Goal: Information Seeking & Learning: Learn about a topic

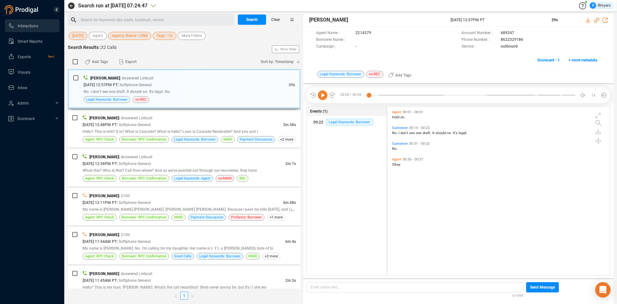
scroll to position [166, 219]
drag, startPoint x: 277, startPoint y: 20, endPoint x: 6, endPoint y: 122, distance: 289.6
click at [277, 20] on span "Clear" at bounding box center [275, 19] width 9 height 10
click at [77, 36] on span "Last 7 days" at bounding box center [82, 36] width 20 height 8
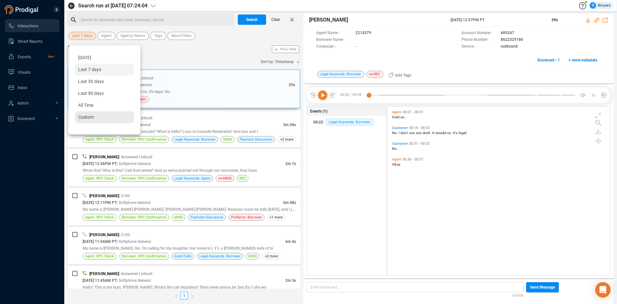
click at [79, 117] on span "Custom" at bounding box center [86, 116] width 16 height 5
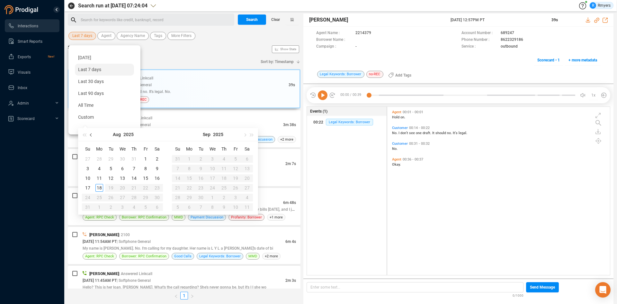
click at [91, 136] on button "button" at bounding box center [91, 134] width 7 height 13
click at [90, 108] on span "All Time" at bounding box center [85, 104] width 15 height 5
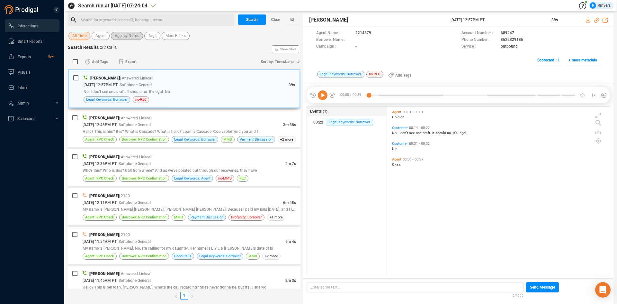
click at [119, 37] on span "Agency Name" at bounding box center [127, 36] width 24 height 8
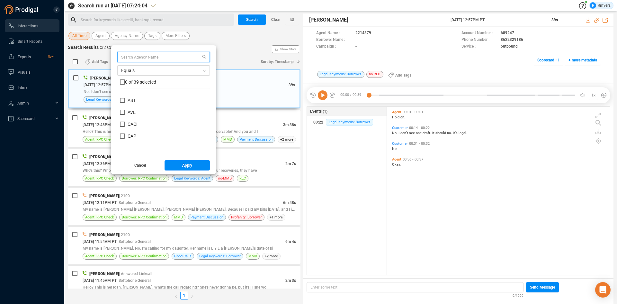
scroll to position [0, 0]
click at [128, 131] on span "AST" at bounding box center [132, 132] width 8 height 5
click at [125, 131] on input "AST" at bounding box center [122, 132] width 5 height 5
checkbox input "true"
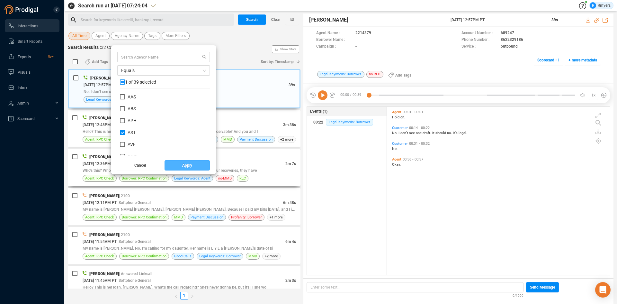
click at [173, 166] on button "Apply" at bounding box center [187, 165] width 46 height 10
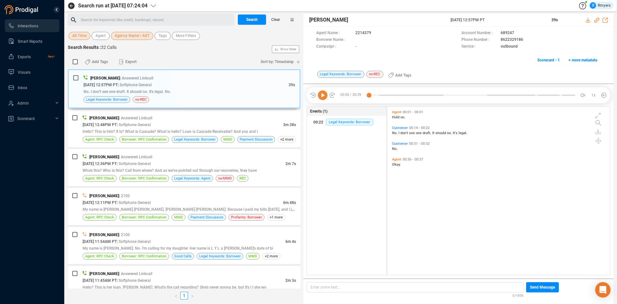
click at [129, 17] on div "Search for keywords like credit, bankrupt, record ﻿" at bounding box center [157, 20] width 152 height 10
click at [243, 19] on button "Search" at bounding box center [252, 19] width 28 height 10
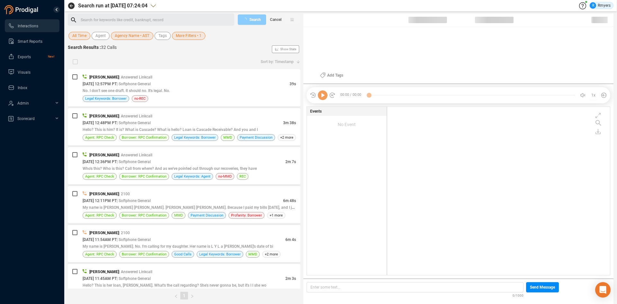
scroll to position [166, 219]
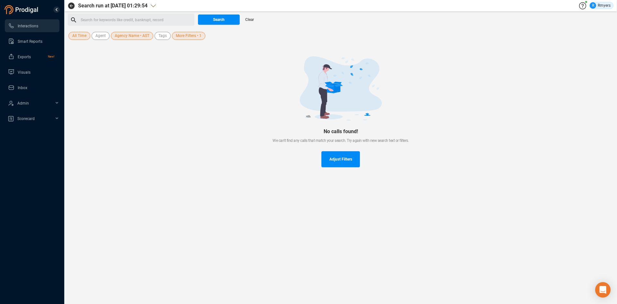
click at [124, 38] on span "Agency Name • AST" at bounding box center [132, 36] width 35 height 8
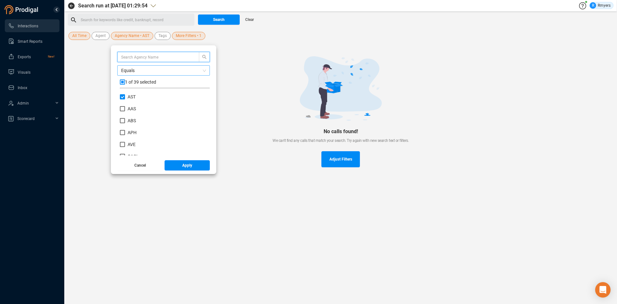
scroll to position [60, 87]
drag, startPoint x: 121, startPoint y: 96, endPoint x: 123, endPoint y: 102, distance: 6.0
click at [121, 96] on input "AST" at bounding box center [122, 96] width 5 height 5
checkbox input "false"
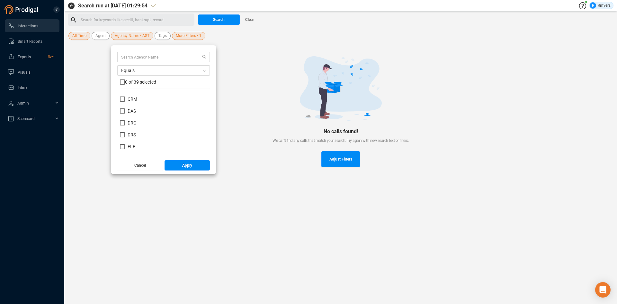
click at [132, 127] on div "DRC" at bounding box center [165, 126] width 90 height 12
drag, startPoint x: 131, startPoint y: 123, endPoint x: 145, endPoint y: 138, distance: 20.0
click at [132, 124] on span "DRC" at bounding box center [132, 122] width 9 height 5
drag, startPoint x: 122, startPoint y: 120, endPoint x: 127, endPoint y: 127, distance: 8.1
click at [122, 121] on input "DRC" at bounding box center [122, 122] width 5 height 5
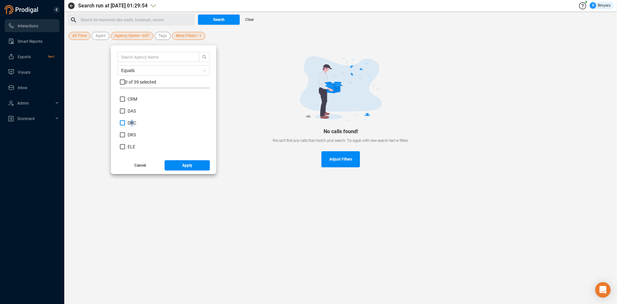
checkbox input "true"
click at [179, 171] on div "Equals 1 of 39 selected CPC CRE CRM DAS DRC DRS ELE FBC FGN FNC GAT HAL LMM NCC…" at bounding box center [163, 109] width 105 height 128
click at [179, 164] on button "Apply" at bounding box center [187, 165] width 46 height 10
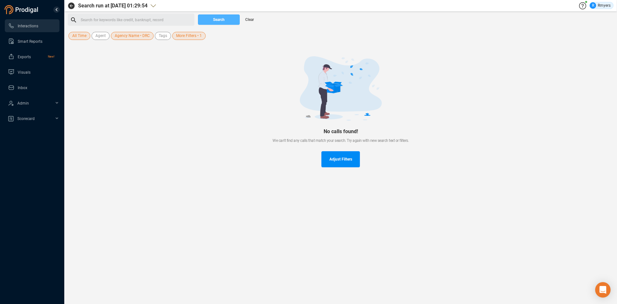
click at [216, 17] on span "Search" at bounding box center [219, 19] width 12 height 10
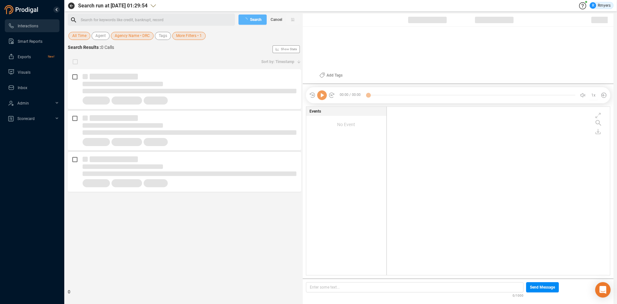
scroll to position [166, 220]
checkbox input "true"
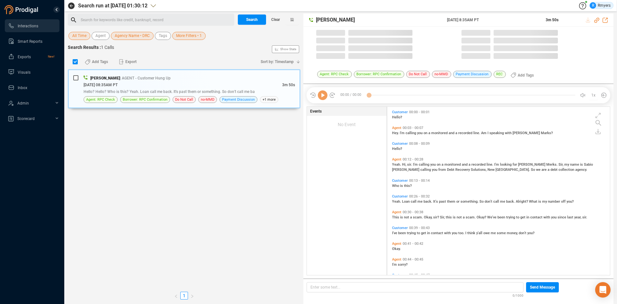
scroll to position [166, 219]
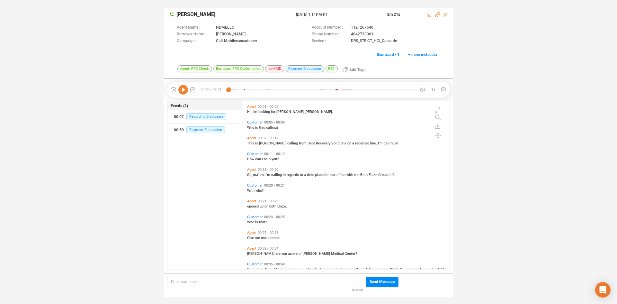
scroll to position [166, 204]
click at [180, 91] on icon at bounding box center [183, 90] width 10 height 10
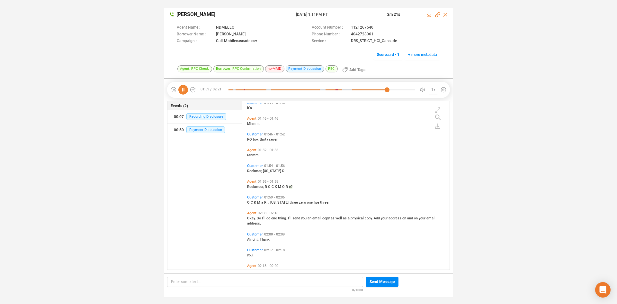
scroll to position [349, 0]
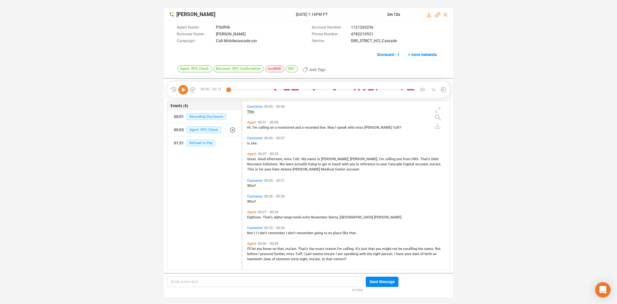
scroll to position [166, 204]
click at [184, 92] on icon at bounding box center [183, 90] width 10 height 10
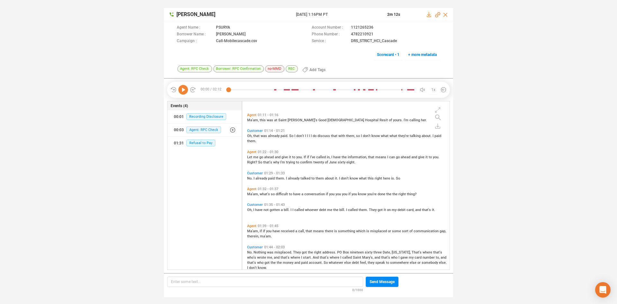
scroll to position [293, 0]
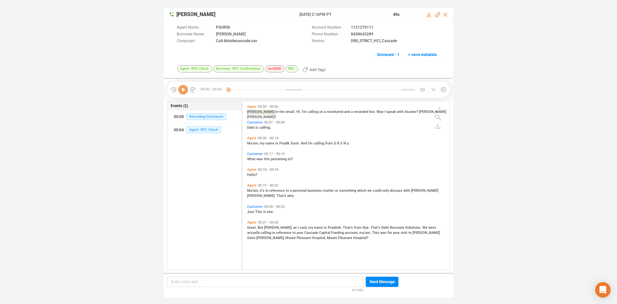
scroll to position [166, 204]
click at [182, 90] on icon at bounding box center [183, 90] width 10 height 10
click at [184, 91] on icon at bounding box center [183, 90] width 10 height 10
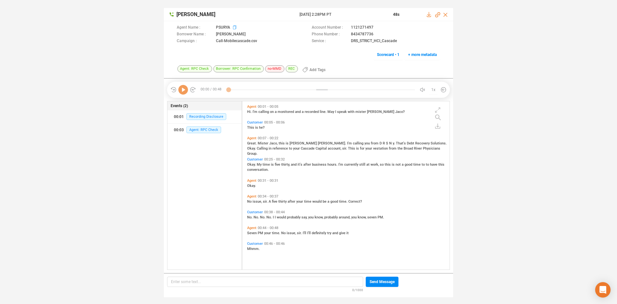
scroll to position [166, 204]
click at [186, 91] on icon at bounding box center [183, 90] width 10 height 10
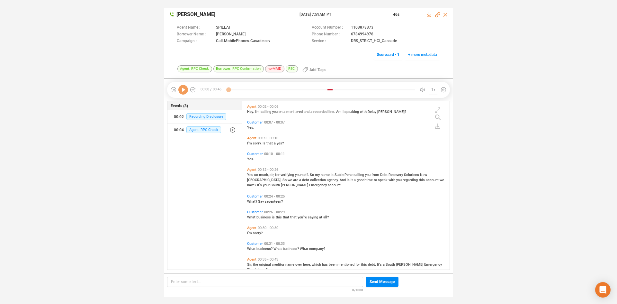
scroll to position [166, 204]
click at [183, 91] on icon at bounding box center [183, 90] width 10 height 10
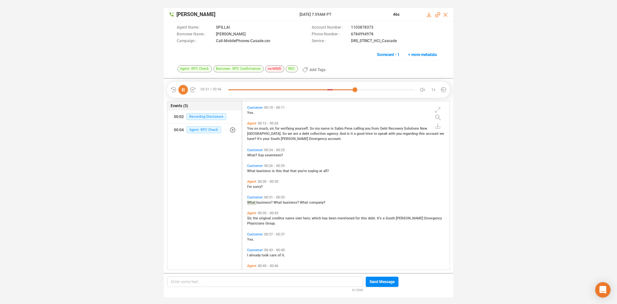
scroll to position [60, 0]
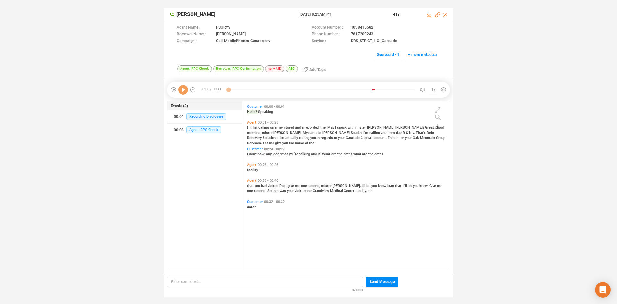
scroll to position [166, 204]
click at [185, 90] on icon at bounding box center [183, 90] width 10 height 10
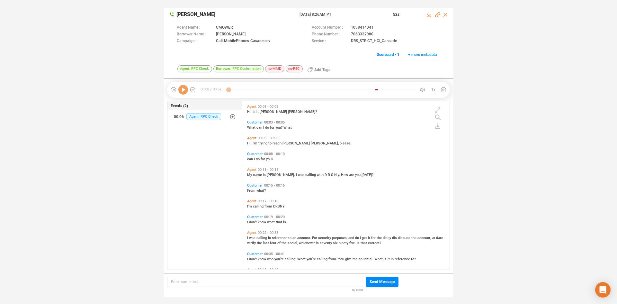
scroll to position [166, 204]
click at [184, 92] on icon at bounding box center [183, 90] width 10 height 10
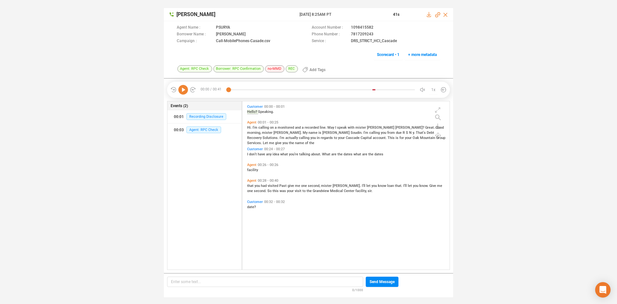
scroll to position [166, 204]
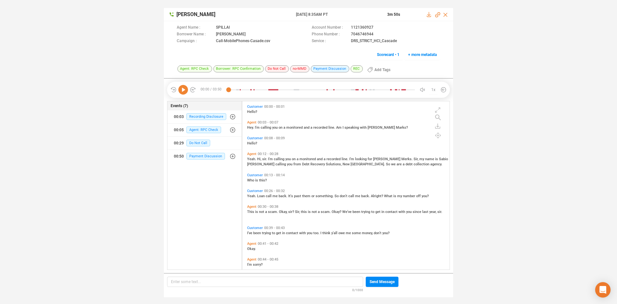
scroll to position [166, 204]
click at [181, 89] on icon at bounding box center [183, 90] width 10 height 10
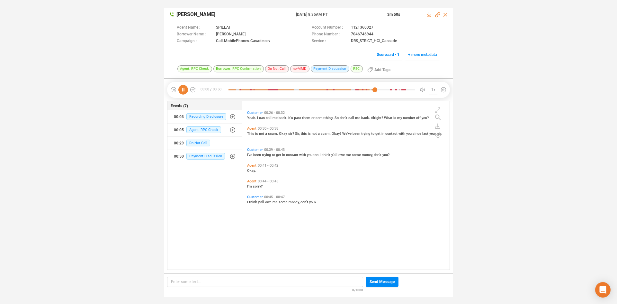
scroll to position [0, 0]
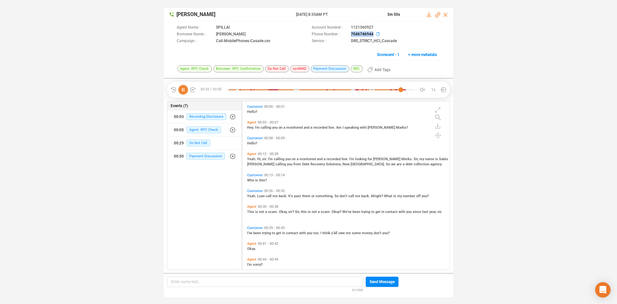
drag, startPoint x: 349, startPoint y: 35, endPoint x: 372, endPoint y: 35, distance: 23.5
click at [372, 35] on div "Phone Number : 7046746944" at bounding box center [376, 34] width 128 height 7
copy div "7046746944"
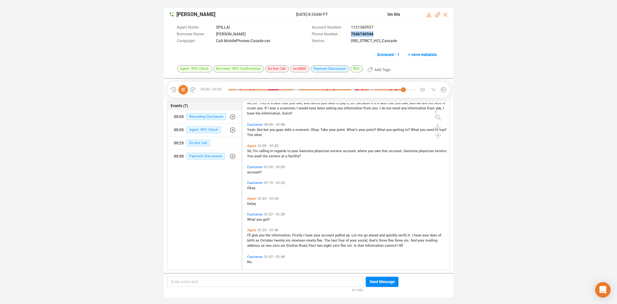
scroll to position [257, 0]
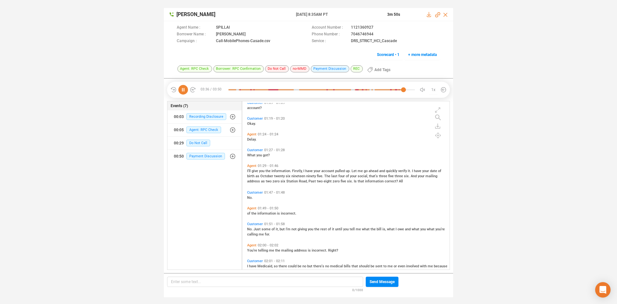
click at [185, 92] on icon at bounding box center [183, 90] width 10 height 10
drag, startPoint x: 185, startPoint y: 92, endPoint x: 190, endPoint y: 95, distance: 6.7
click at [185, 92] on icon at bounding box center [183, 90] width 10 height 10
click at [254, 179] on div "I'll give you the information. Firstly, I have your account pulled up. Let me g…" at bounding box center [347, 175] width 201 height 15
click at [263, 171] on span "you" at bounding box center [262, 171] width 6 height 4
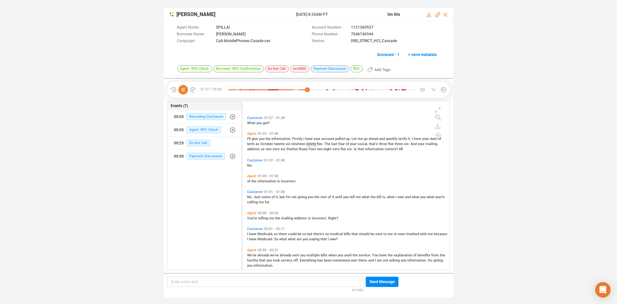
scroll to position [321, 0]
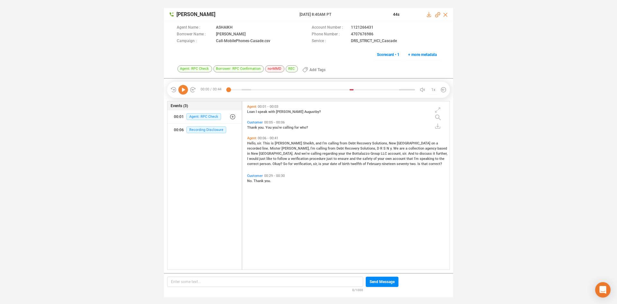
scroll to position [166, 204]
click at [179, 90] on icon at bounding box center [183, 90] width 10 height 10
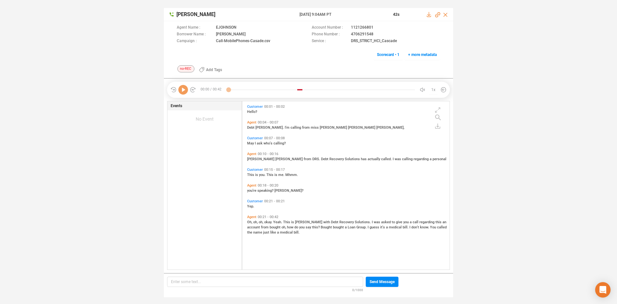
scroll to position [166, 204]
click at [185, 91] on icon at bounding box center [183, 90] width 10 height 10
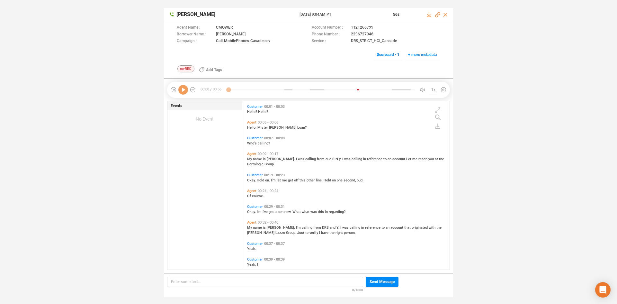
scroll to position [166, 204]
click at [185, 89] on icon at bounding box center [183, 90] width 10 height 10
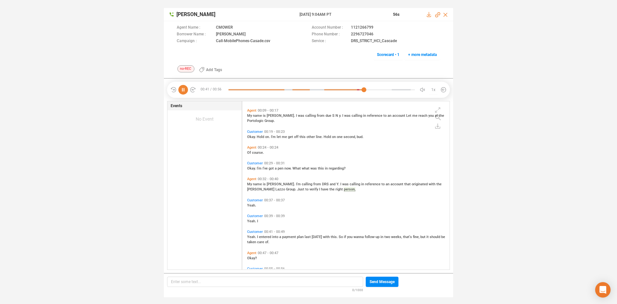
scroll to position [60, 0]
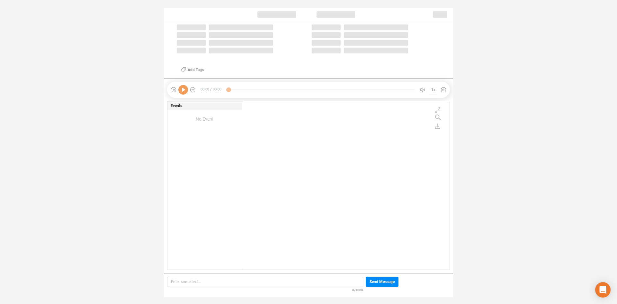
scroll to position [166, 204]
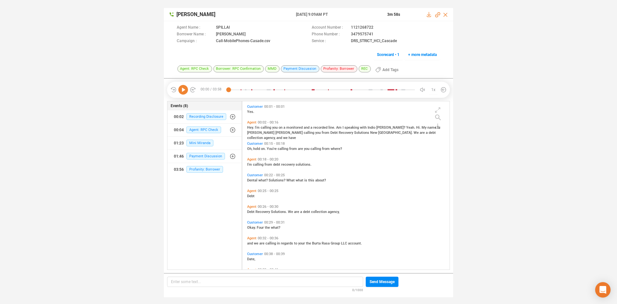
scroll to position [166, 204]
click at [181, 91] on icon at bounding box center [183, 90] width 10 height 10
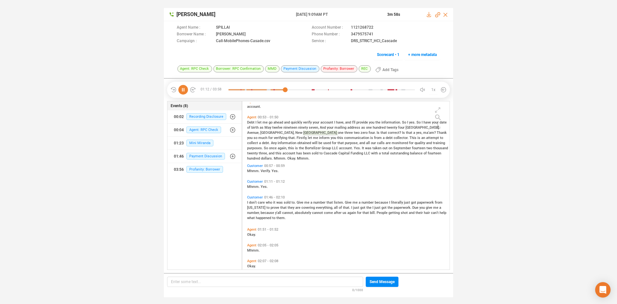
scroll to position [152, 0]
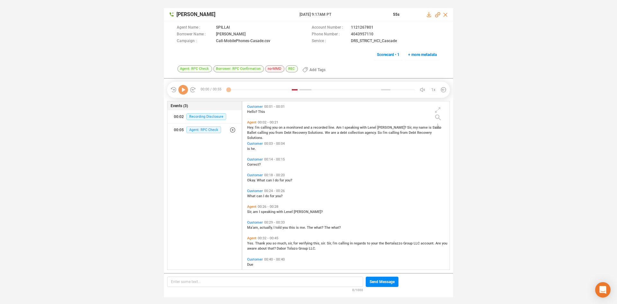
scroll to position [166, 204]
click at [185, 90] on icon at bounding box center [183, 90] width 10 height 10
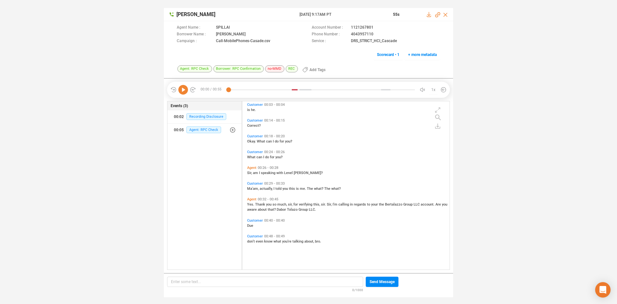
scroll to position [0, 0]
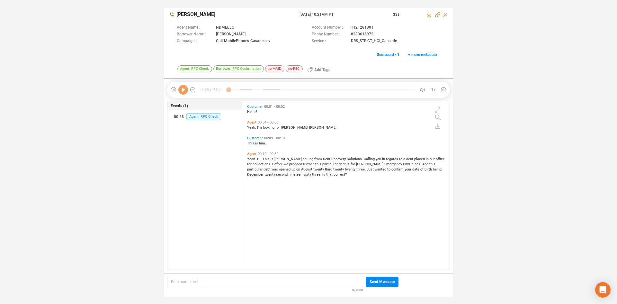
scroll to position [166, 204]
click at [186, 92] on icon at bounding box center [183, 90] width 10 height 10
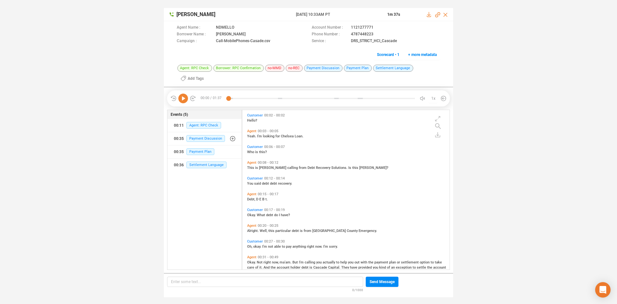
scroll to position [158, 204]
click at [182, 100] on icon at bounding box center [183, 98] width 10 height 10
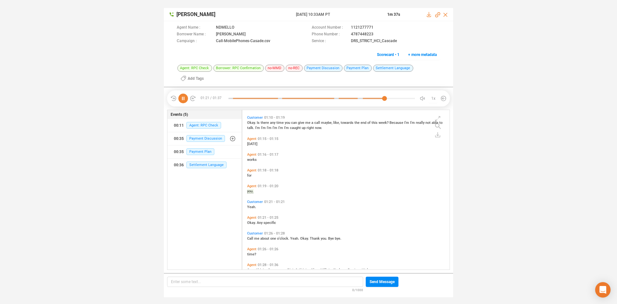
scroll to position [242, 0]
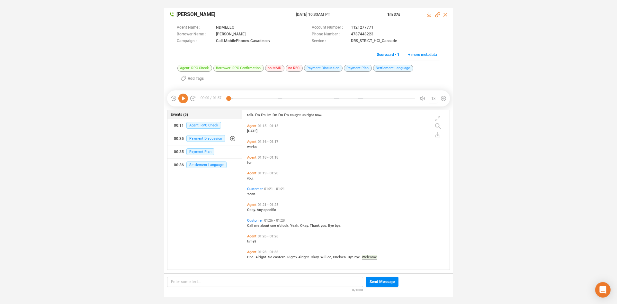
click at [183, 99] on icon at bounding box center [183, 98] width 10 height 10
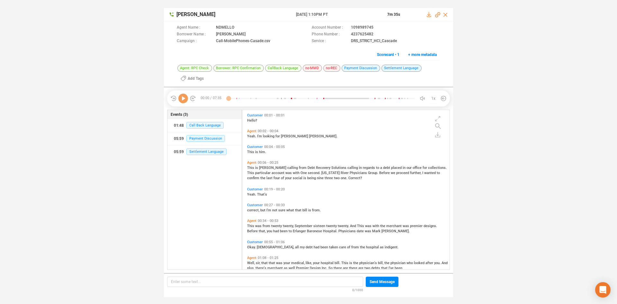
scroll to position [158, 204]
click at [180, 101] on icon at bounding box center [183, 98] width 10 height 10
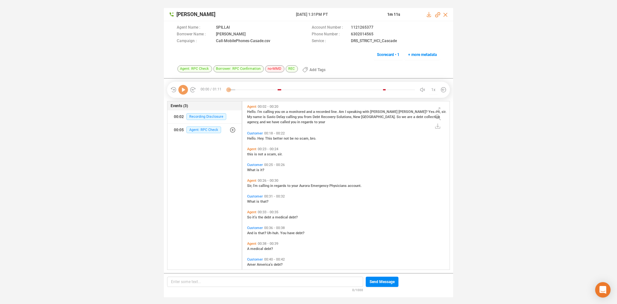
scroll to position [166, 204]
click at [181, 91] on icon at bounding box center [183, 90] width 10 height 10
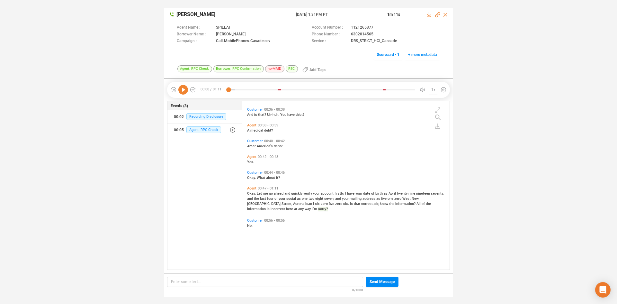
scroll to position [118, 0]
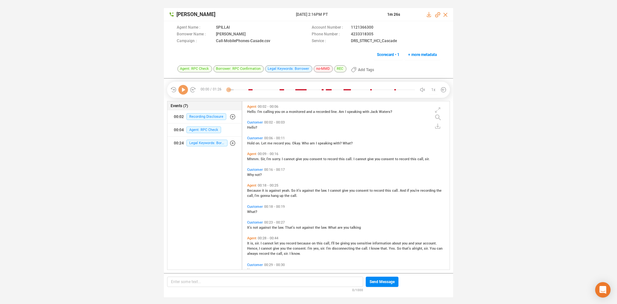
scroll to position [166, 204]
click at [185, 90] on icon at bounding box center [183, 90] width 10 height 10
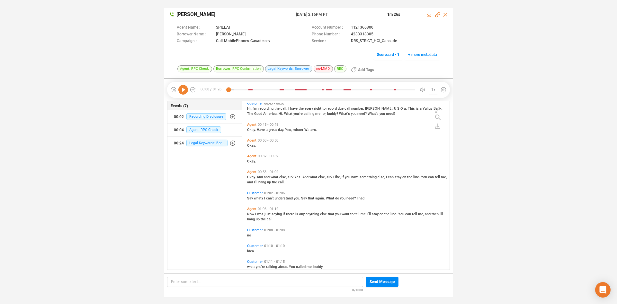
scroll to position [239, 0]
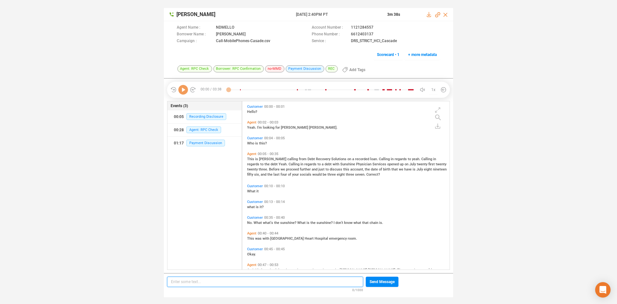
scroll to position [166, 204]
click at [184, 89] on icon at bounding box center [183, 90] width 10 height 10
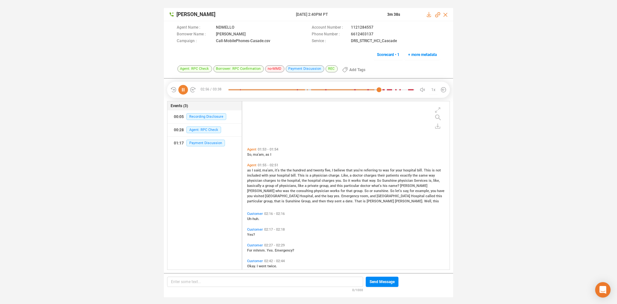
scroll to position [410, 0]
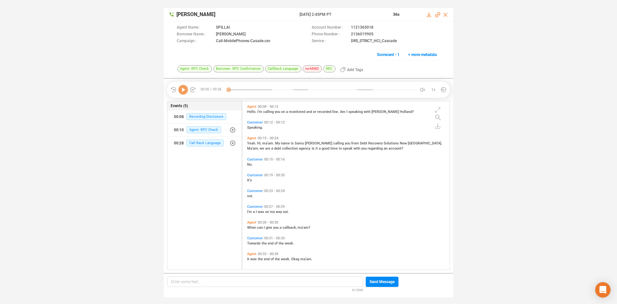
scroll to position [166, 204]
click at [183, 92] on icon at bounding box center [183, 90] width 10 height 10
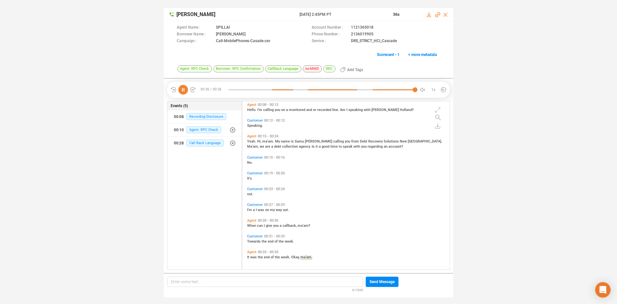
scroll to position [0, 0]
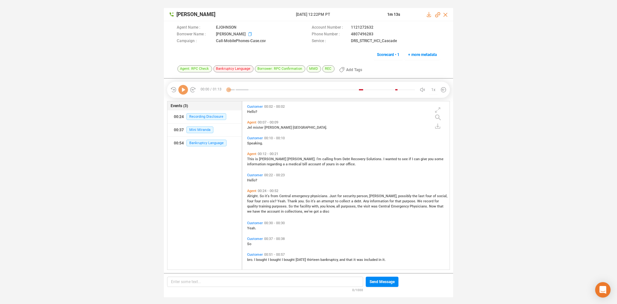
scroll to position [166, 204]
click at [183, 93] on icon at bounding box center [183, 90] width 10 height 10
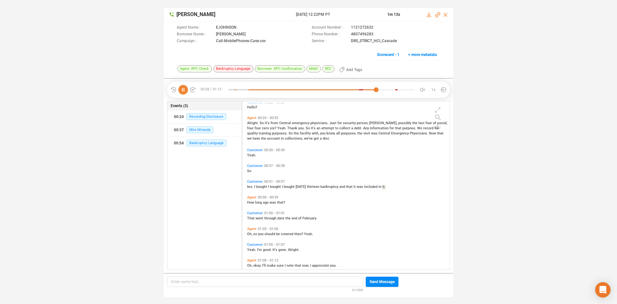
scroll to position [81, 0]
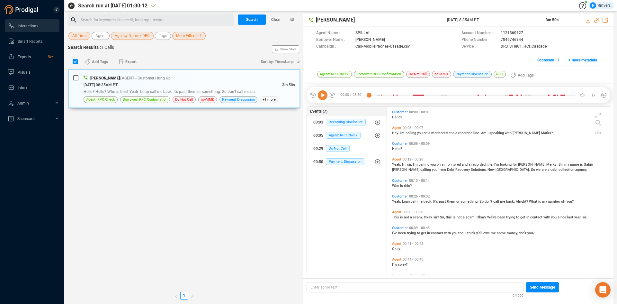
scroll to position [166, 219]
click at [74, 33] on span "All Time" at bounding box center [79, 36] width 14 height 8
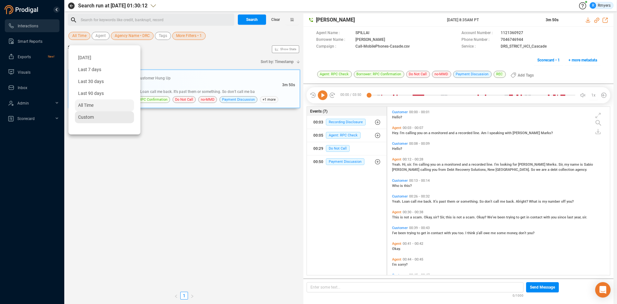
click at [94, 115] on div "Custom" at bounding box center [104, 117] width 59 height 12
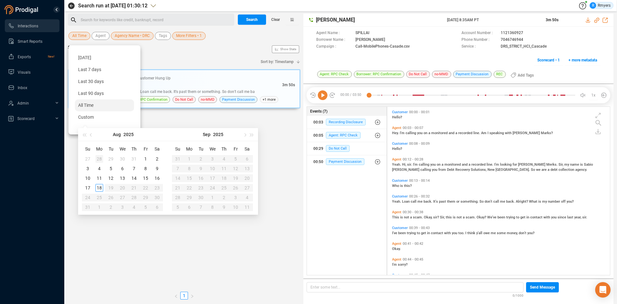
type input "2025-07-28"
click at [91, 135] on span "button" at bounding box center [91, 134] width 3 height 3
type input "2025-07-01"
click at [110, 158] on div "1" at bounding box center [111, 159] width 8 height 8
type input "2025-07-31"
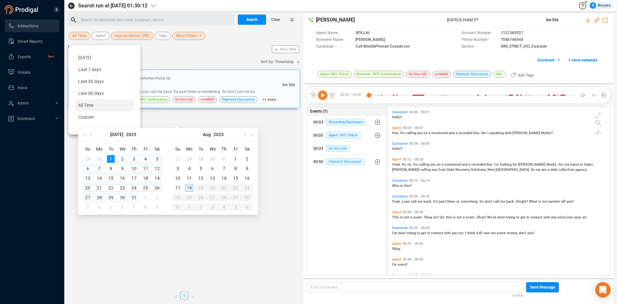
click at [134, 196] on div "31" at bounding box center [134, 197] width 8 height 8
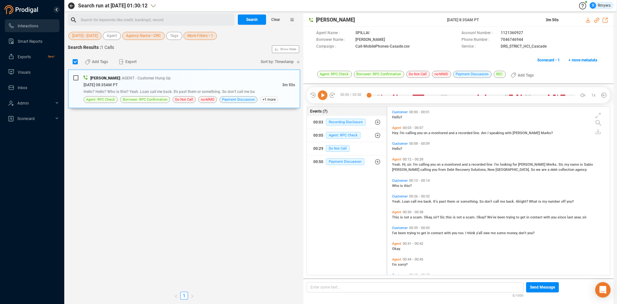
click at [204, 37] on span "More Filters • 1" at bounding box center [200, 36] width 26 height 8
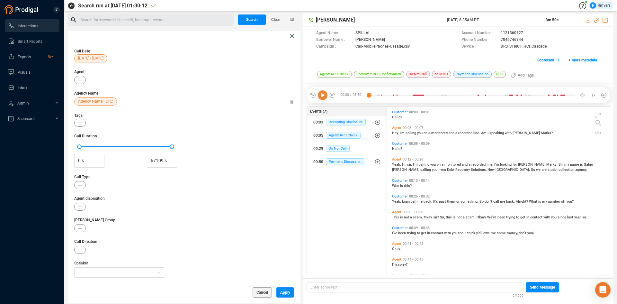
scroll to position [76, 0]
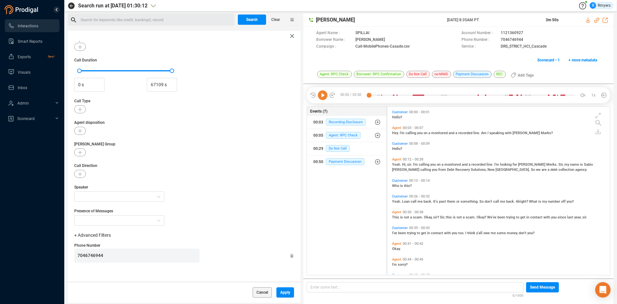
drag, startPoint x: 110, startPoint y: 254, endPoint x: 9, endPoint y: 299, distance: 110.6
click at [10, 299] on section "Interactions Smart Reports Exports New! Visuals Inbox Admin Scorecard Search ru…" at bounding box center [308, 152] width 617 height 304
click at [287, 293] on span "Apply" at bounding box center [285, 292] width 10 height 10
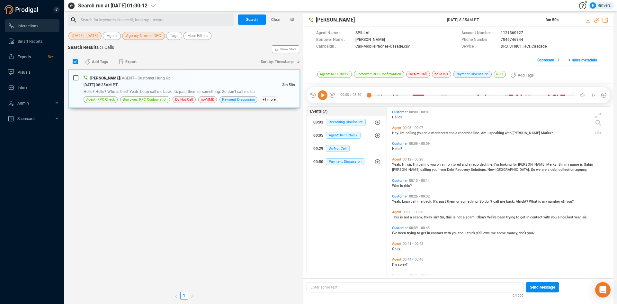
click at [128, 37] on span "Agency Name • DRC" at bounding box center [143, 36] width 35 height 8
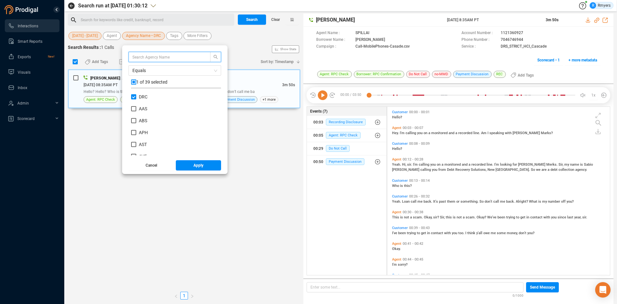
scroll to position [60, 87]
click at [131, 95] on input "DRC" at bounding box center [133, 96] width 5 height 5
checkbox input "false"
click at [142, 122] on span "ABS" at bounding box center [143, 120] width 8 height 5
click at [136, 122] on input "ABS" at bounding box center [133, 120] width 5 height 5
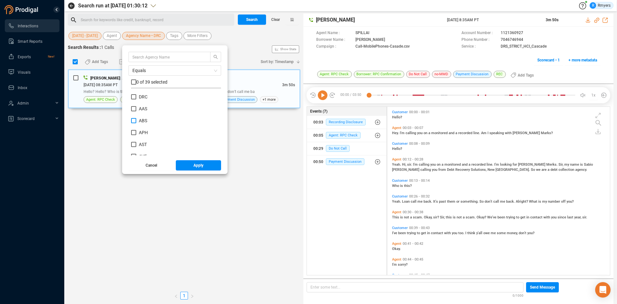
checkbox input "true"
click at [185, 166] on button "Apply" at bounding box center [199, 165] width 46 height 10
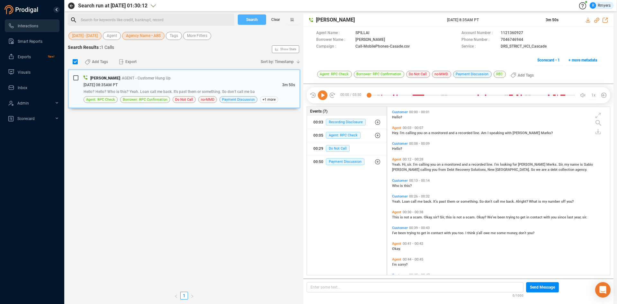
click at [253, 19] on span "Search" at bounding box center [252, 19] width 12 height 10
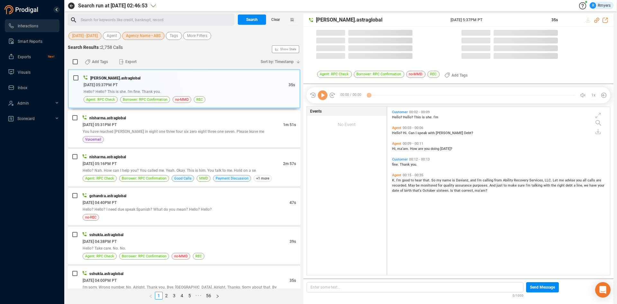
scroll to position [166, 219]
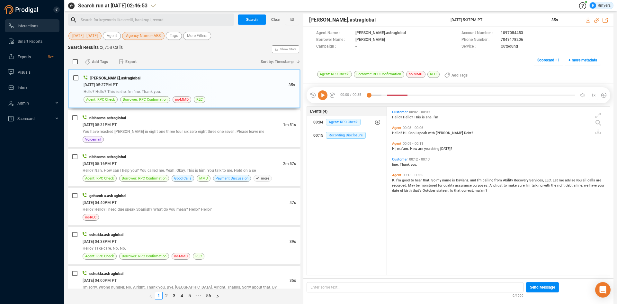
click at [140, 37] on span "Agency Name • ABS" at bounding box center [143, 36] width 35 height 8
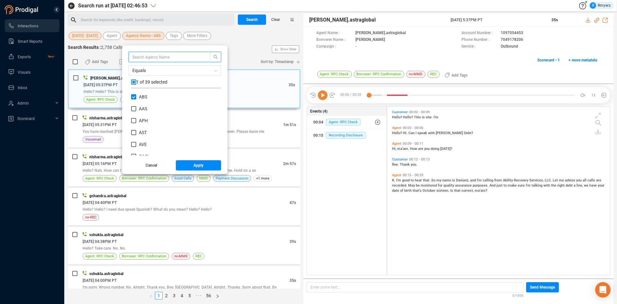
scroll to position [60, 87]
click at [131, 97] on input "ABS" at bounding box center [133, 96] width 5 height 5
checkbox input "false"
click at [131, 132] on input "AST" at bounding box center [133, 132] width 5 height 5
checkbox input "true"
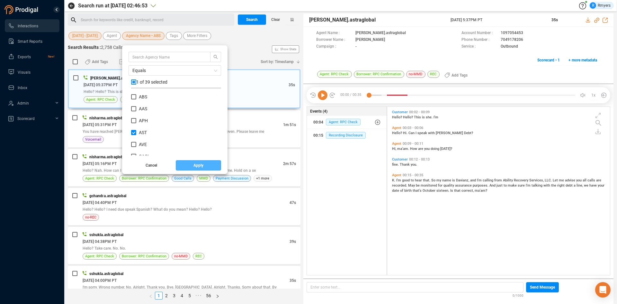
click at [177, 167] on button "Apply" at bounding box center [199, 165] width 46 height 10
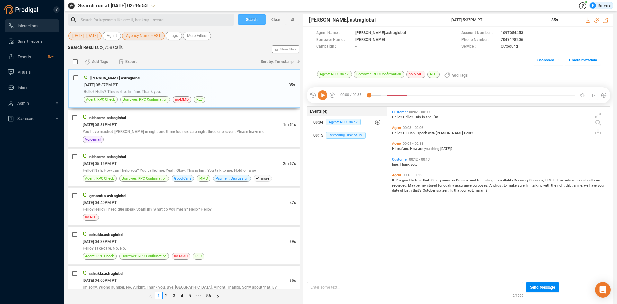
click at [250, 23] on span "Search" at bounding box center [252, 19] width 12 height 10
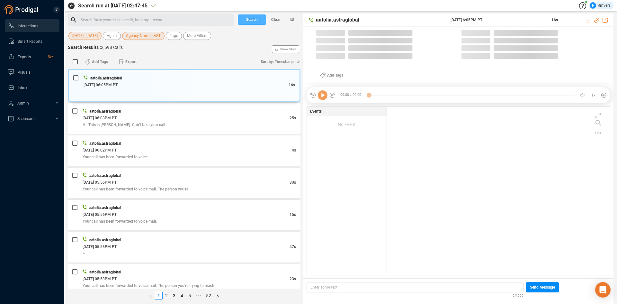
scroll to position [166, 219]
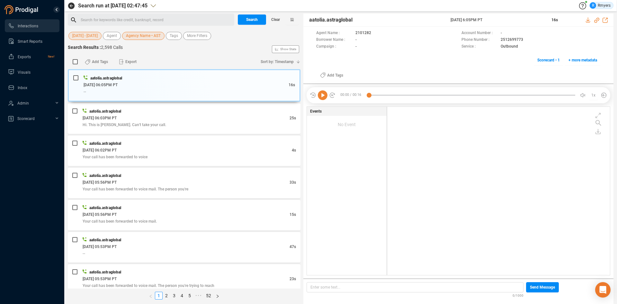
drag, startPoint x: 136, startPoint y: 33, endPoint x: 139, endPoint y: 35, distance: 3.4
click at [136, 33] on span "Agency Name • AST" at bounding box center [143, 36] width 35 height 8
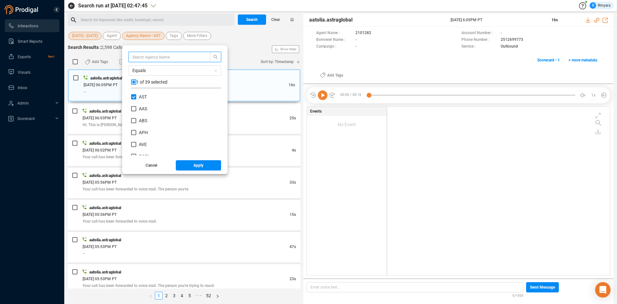
scroll to position [60, 87]
click at [131, 97] on input "AST" at bounding box center [133, 96] width 5 height 5
checkbox input "false"
click at [134, 143] on input "AVE" at bounding box center [133, 144] width 5 height 5
checkbox input "true"
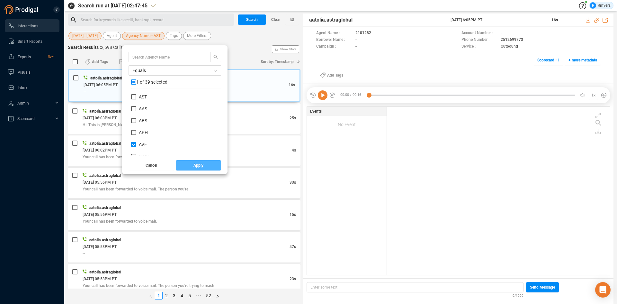
click at [186, 170] on button "Apply" at bounding box center [199, 165] width 46 height 10
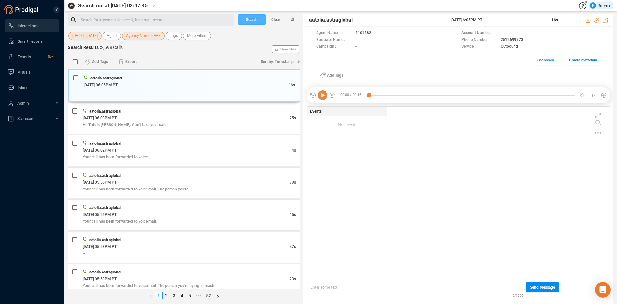
click at [240, 22] on button "Search" at bounding box center [252, 19] width 28 height 10
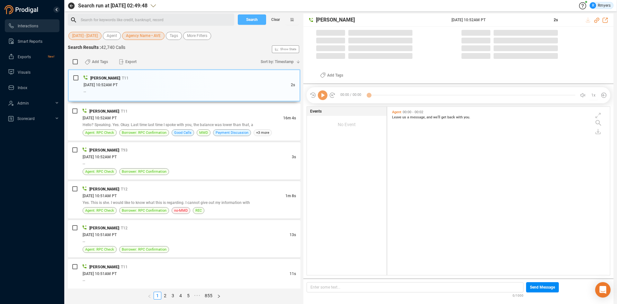
scroll to position [166, 219]
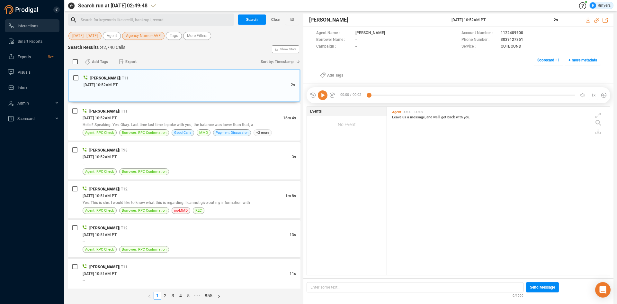
click at [135, 36] on span "Agency Name • AVE" at bounding box center [143, 36] width 35 height 8
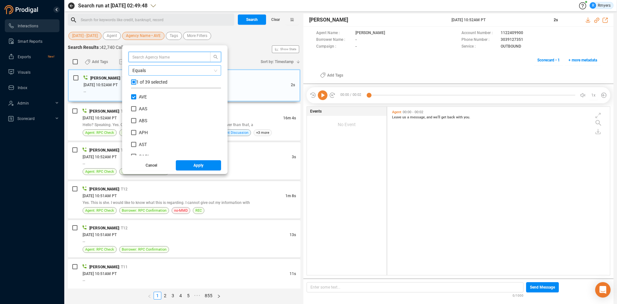
scroll to position [60, 87]
click at [133, 96] on input "AVE" at bounding box center [133, 96] width 5 height 5
checkbox input "false"
click at [140, 136] on div "CMC2" at bounding box center [176, 130] width 90 height 12
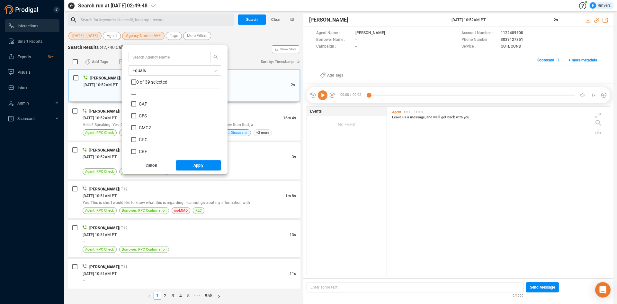
click at [143, 140] on span "CPC" at bounding box center [143, 139] width 9 height 5
click at [136, 140] on input "CPC" at bounding box center [133, 139] width 5 height 5
checkbox input "true"
click at [184, 164] on button "Apply" at bounding box center [199, 165] width 46 height 10
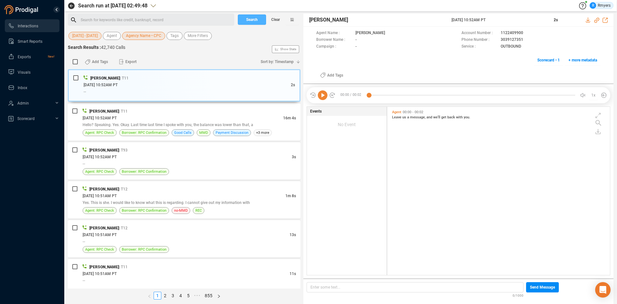
click at [246, 16] on span "Search" at bounding box center [252, 19] width 12 height 10
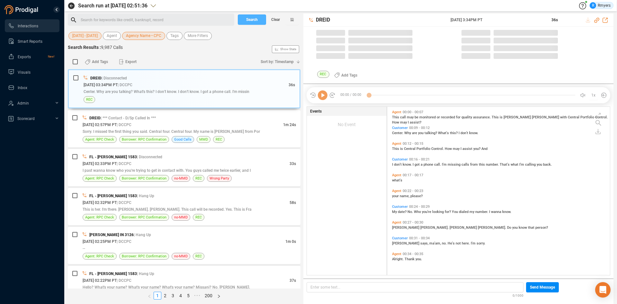
scroll to position [166, 219]
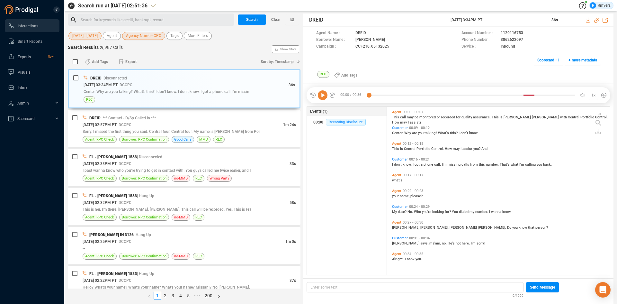
click at [149, 37] on span "Agency Name • CPC" at bounding box center [143, 36] width 35 height 8
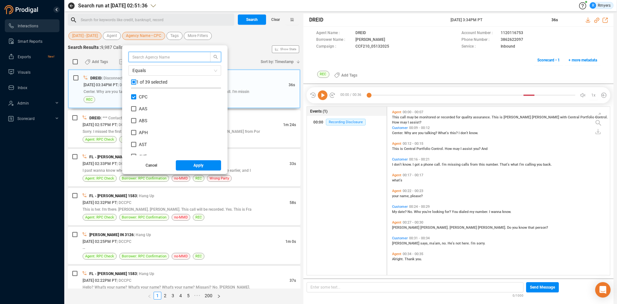
scroll to position [60, 87]
click at [133, 96] on input "CPC" at bounding box center [133, 96] width 5 height 5
checkbox input "false"
click at [142, 136] on span "CACI" at bounding box center [144, 135] width 10 height 5
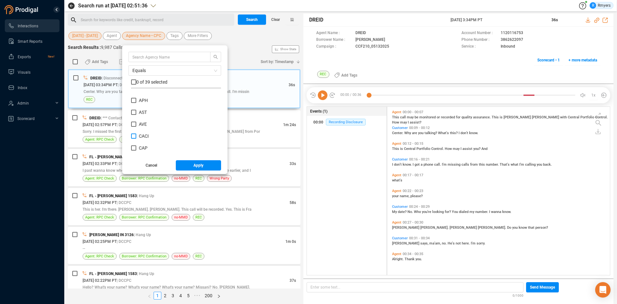
click at [136, 136] on input "CACI" at bounding box center [133, 135] width 5 height 5
checkbox input "true"
click at [184, 164] on button "Apply" at bounding box center [199, 165] width 46 height 10
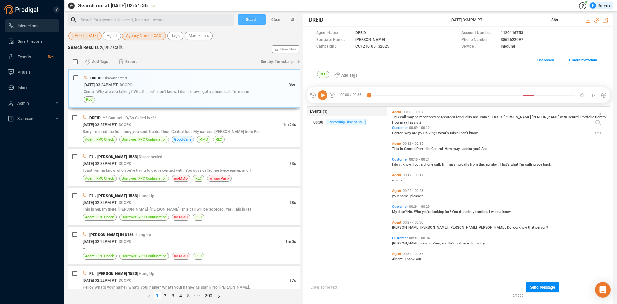
click at [244, 19] on button "Search" at bounding box center [252, 19] width 28 height 10
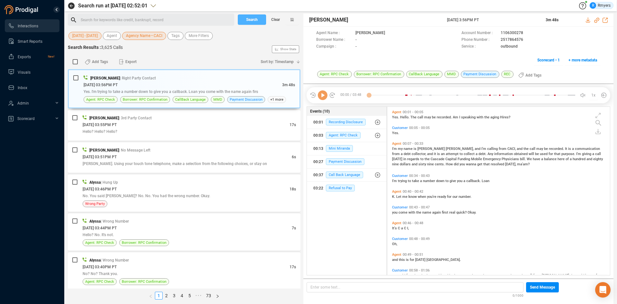
scroll to position [166, 219]
drag, startPoint x: 147, startPoint y: 35, endPoint x: 149, endPoint y: 39, distance: 4.1
click at [146, 36] on span "Agency Name • CACI" at bounding box center [144, 36] width 36 height 8
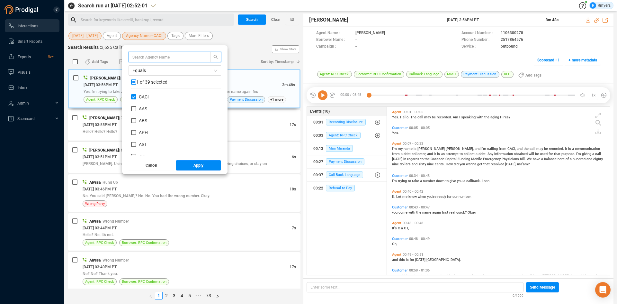
scroll to position [60, 87]
click at [134, 96] on input "CACI" at bounding box center [133, 96] width 5 height 5
checkbox input "false"
click at [142, 153] on span "CRE" at bounding box center [143, 151] width 8 height 5
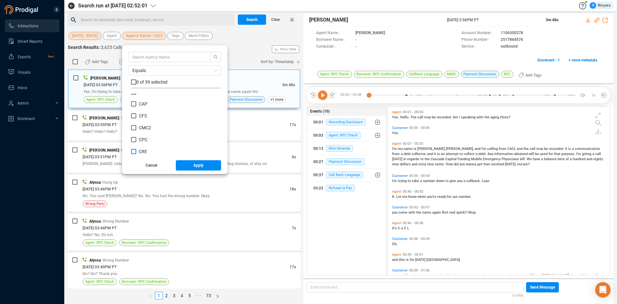
click at [136, 153] on input "CRE" at bounding box center [133, 151] width 5 height 5
checkbox input "true"
click at [201, 169] on span "Apply" at bounding box center [198, 165] width 10 height 10
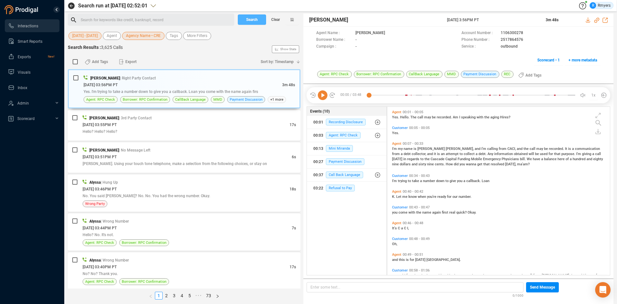
click at [246, 17] on span "Search" at bounding box center [252, 19] width 12 height 10
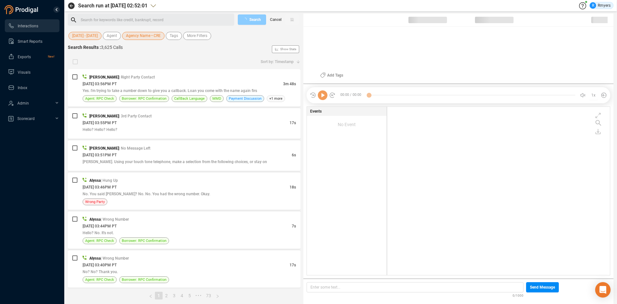
scroll to position [166, 219]
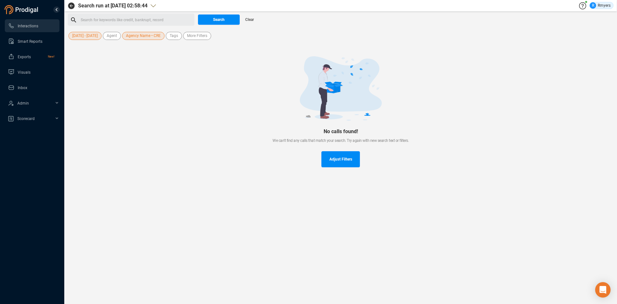
click at [140, 38] on span "Agency Name • CRE" at bounding box center [143, 36] width 35 height 8
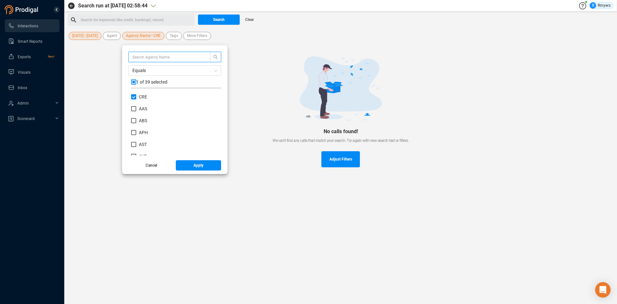
scroll to position [60, 87]
click at [132, 97] on input "CRE" at bounding box center [133, 96] width 5 height 5
checkbox input "false"
click at [143, 133] on label "CACI" at bounding box center [141, 136] width 20 height 7
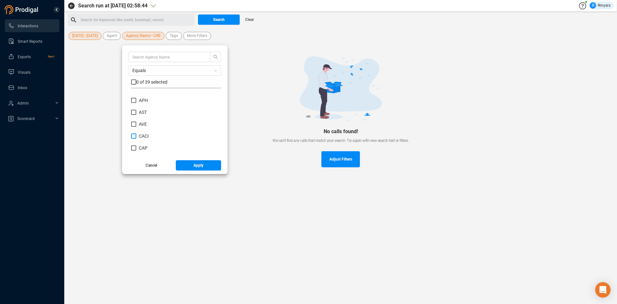
click at [136, 133] on input "CACI" at bounding box center [133, 135] width 5 height 5
checkbox input "true"
drag, startPoint x: 175, startPoint y: 166, endPoint x: 184, endPoint y: 158, distance: 12.5
click at [176, 166] on button "Apply" at bounding box center [199, 165] width 46 height 10
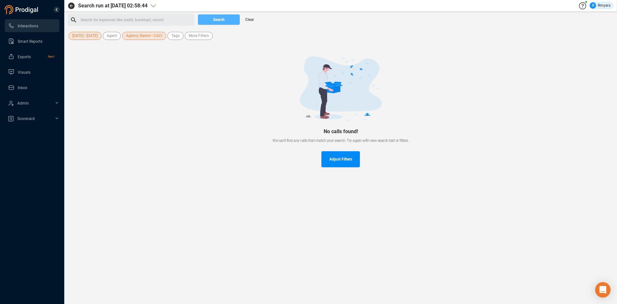
click at [218, 22] on span "Search" at bounding box center [219, 19] width 12 height 10
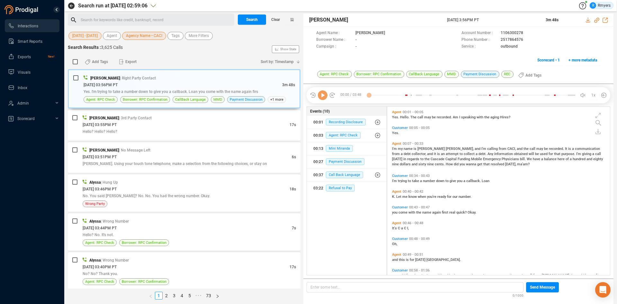
scroll to position [166, 219]
click at [138, 37] on span "Agency Name • CACI" at bounding box center [144, 36] width 36 height 8
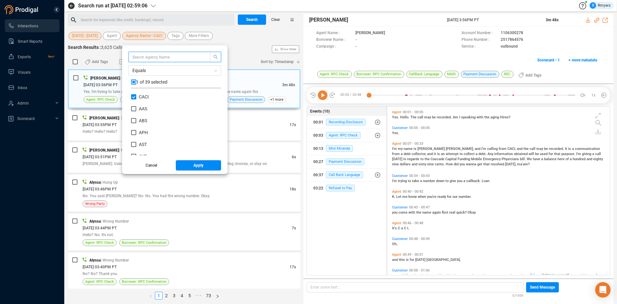
scroll to position [60, 87]
click at [132, 93] on div "Equals 1 of 39 selected CACI AAS ABS APH AST AVE CAP CFS CMC2 CPC CRE CRM DAS D…" at bounding box center [174, 103] width 93 height 103
click at [132, 96] on input "CACI" at bounding box center [133, 96] width 5 height 5
checkbox input "false"
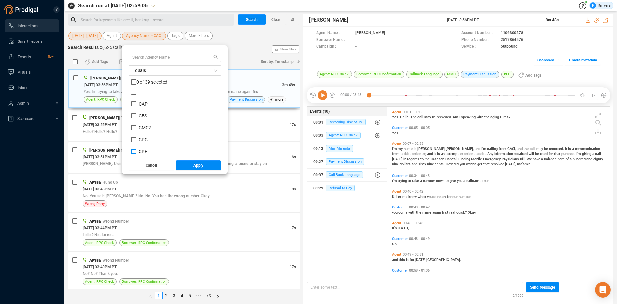
click at [140, 153] on span "CRE" at bounding box center [143, 151] width 8 height 5
click at [136, 153] on input "CRE" at bounding box center [133, 151] width 5 height 5
checkbox input "true"
click at [188, 165] on button "Apply" at bounding box center [199, 165] width 46 height 10
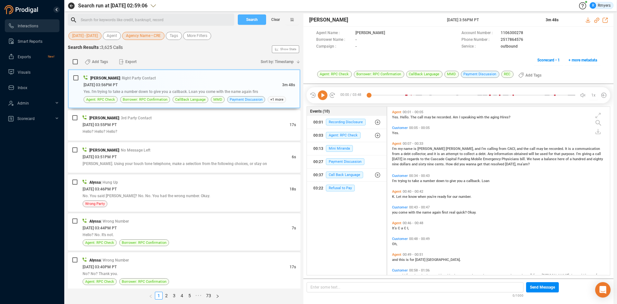
click at [243, 22] on button "Search" at bounding box center [252, 19] width 28 height 10
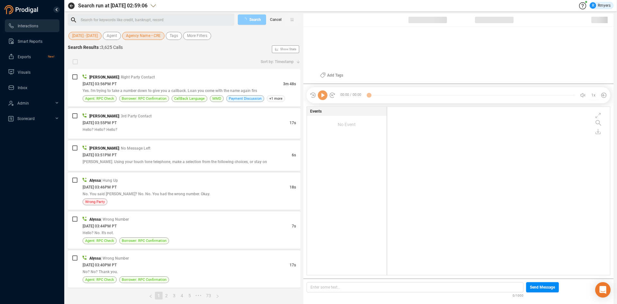
scroll to position [166, 219]
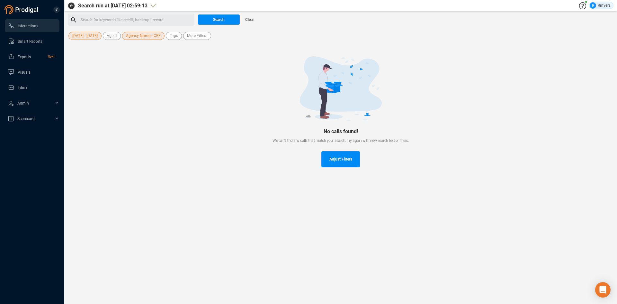
click at [131, 37] on span "Agency Name • CRE" at bounding box center [143, 36] width 35 height 8
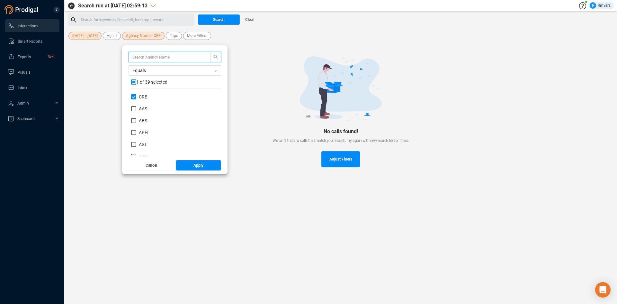
scroll to position [60, 87]
click at [133, 98] on input "CRE" at bounding box center [133, 96] width 5 height 5
checkbox input "false"
click at [142, 122] on span "DRC" at bounding box center [143, 122] width 9 height 5
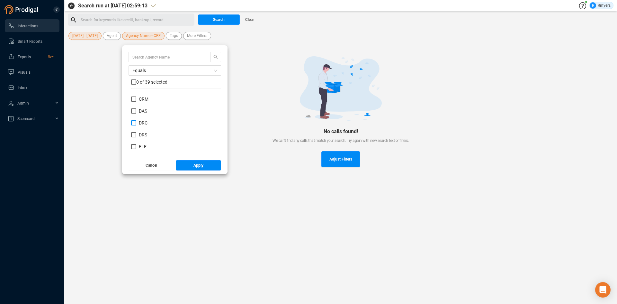
click at [136, 122] on input "DRC" at bounding box center [133, 122] width 5 height 5
checkbox input "true"
click at [180, 166] on button "Apply" at bounding box center [199, 165] width 46 height 10
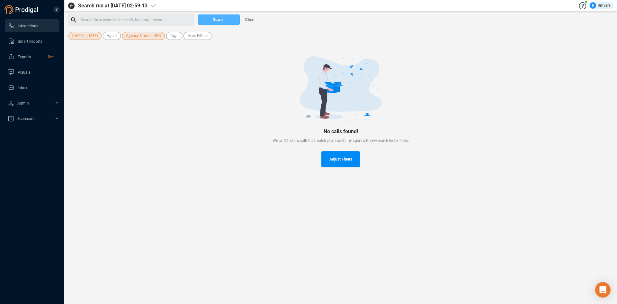
click at [212, 20] on button "Search" at bounding box center [219, 19] width 42 height 10
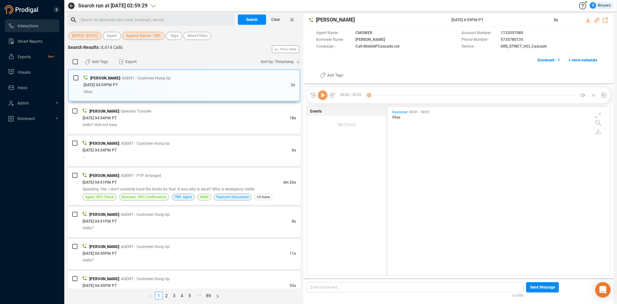
scroll to position [166, 219]
drag, startPoint x: 149, startPoint y: 37, endPoint x: 149, endPoint y: 40, distance: 3.6
click at [148, 37] on span "Agency Name • DRC" at bounding box center [143, 36] width 35 height 8
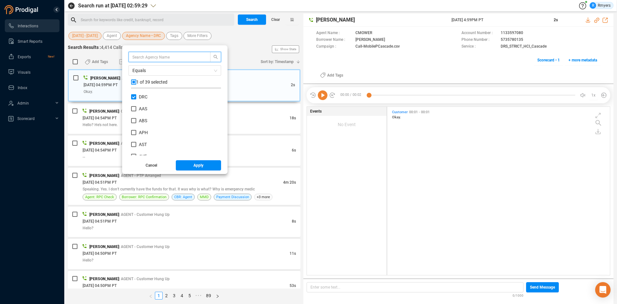
scroll to position [60, 87]
click at [131, 96] on input "DRC" at bounding box center [133, 96] width 5 height 5
checkbox input "false"
click at [143, 132] on label "DRS" at bounding box center [140, 134] width 19 height 7
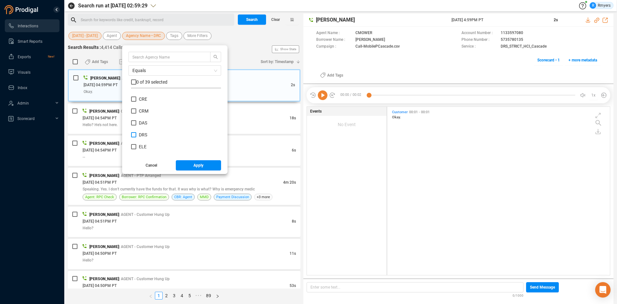
click at [136, 132] on input "DRS" at bounding box center [133, 134] width 5 height 5
checkbox input "true"
drag, startPoint x: 187, startPoint y: 167, endPoint x: 189, endPoint y: 177, distance: 10.7
click at [190, 168] on button "Apply" at bounding box center [199, 165] width 46 height 10
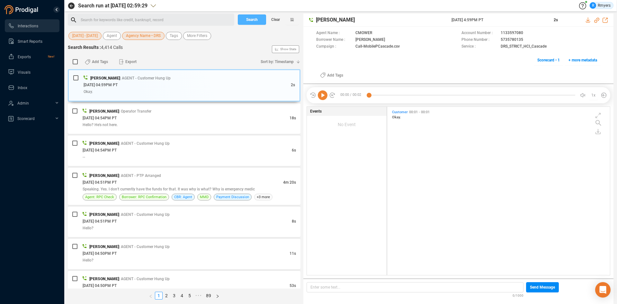
click at [251, 20] on span "Search" at bounding box center [252, 19] width 12 height 10
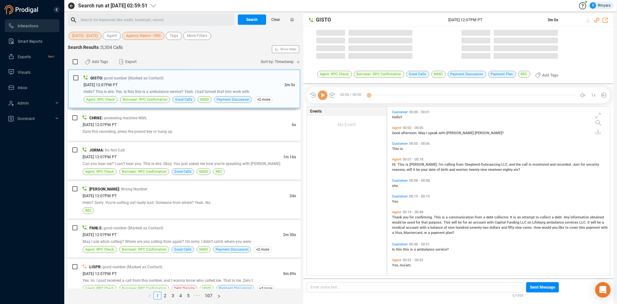
scroll to position [166, 219]
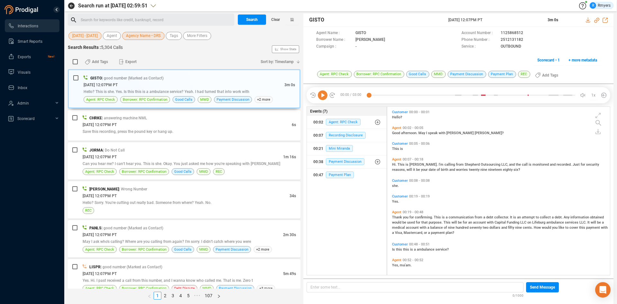
click at [138, 37] on span "Agency Name • DRS" at bounding box center [143, 36] width 35 height 8
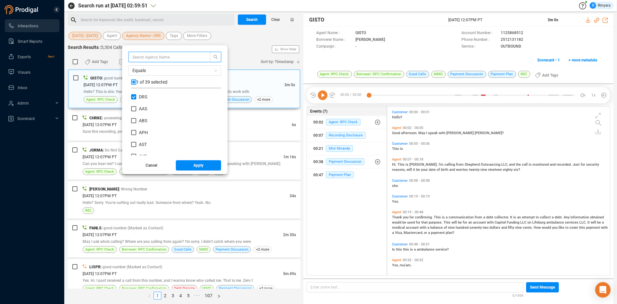
scroll to position [60, 87]
click at [133, 98] on input "DRS" at bounding box center [133, 96] width 5 height 5
checkbox input "false"
drag, startPoint x: 141, startPoint y: 146, endPoint x: 166, endPoint y: 160, distance: 28.7
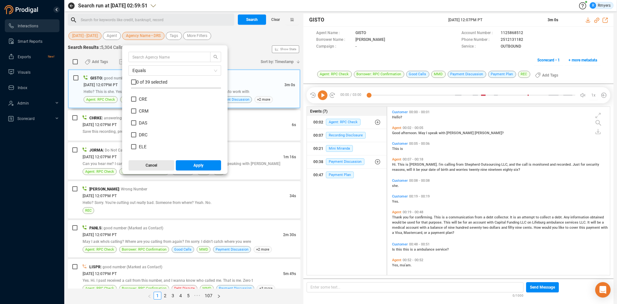
click at [142, 146] on span "ELE" at bounding box center [143, 146] width 8 height 5
click at [136, 146] on input "ELE" at bounding box center [133, 146] width 5 height 5
checkbox input "true"
click at [189, 165] on button "Apply" at bounding box center [199, 165] width 46 height 10
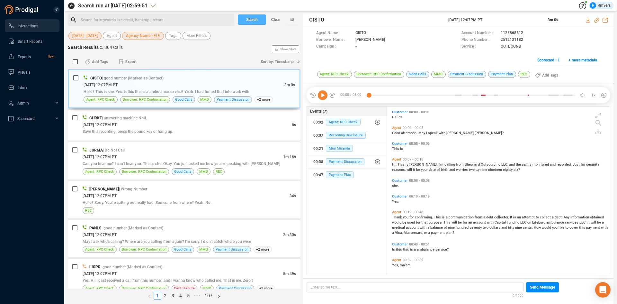
click at [254, 20] on span "Search" at bounding box center [252, 19] width 12 height 10
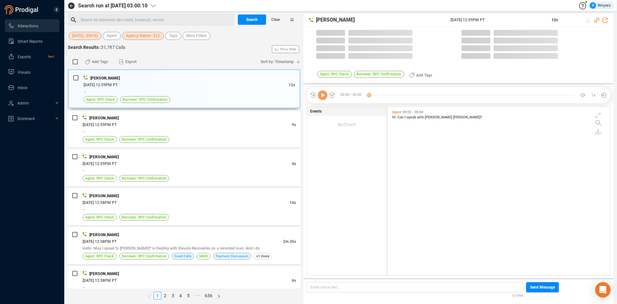
scroll to position [166, 219]
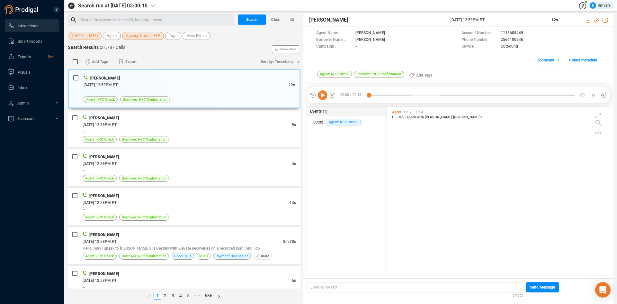
drag, startPoint x: 141, startPoint y: 40, endPoint x: 139, endPoint y: 44, distance: 4.5
click at [141, 40] on div "01 Jul - 31 Jul Agent Agency Name • ELE Tags More Filters" at bounding box center [184, 36] width 233 height 10
click at [139, 35] on span "Agency Name • ELE" at bounding box center [143, 36] width 34 height 8
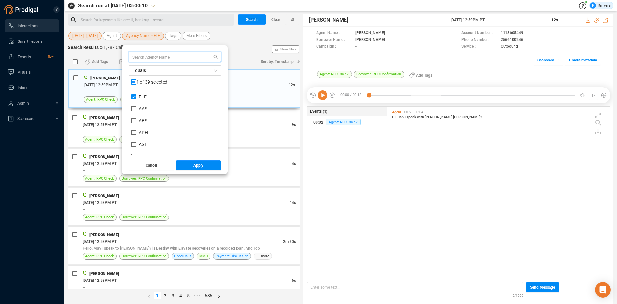
scroll to position [60, 87]
click at [132, 98] on input "ELE" at bounding box center [133, 96] width 5 height 5
checkbox input "false"
drag, startPoint x: 144, startPoint y: 117, endPoint x: 163, endPoint y: 140, distance: 29.7
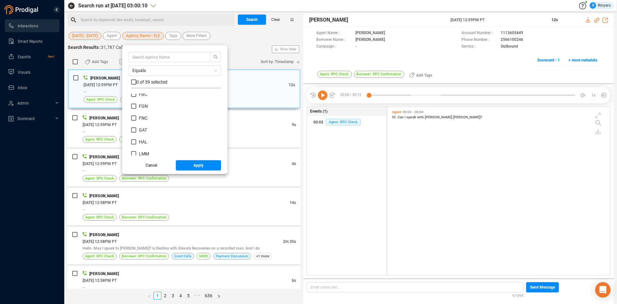
click at [144, 118] on span "FNC" at bounding box center [143, 117] width 9 height 5
click at [136, 118] on input "FNC" at bounding box center [133, 117] width 5 height 5
checkbox input "true"
click at [193, 167] on span "Apply" at bounding box center [198, 165] width 10 height 10
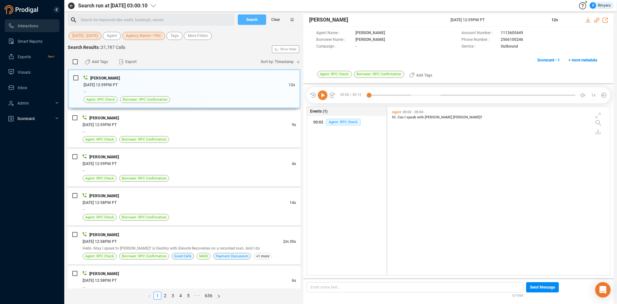
drag, startPoint x: 258, startPoint y: 20, endPoint x: 35, endPoint y: 116, distance: 243.5
click at [258, 20] on button "Search" at bounding box center [252, 19] width 28 height 10
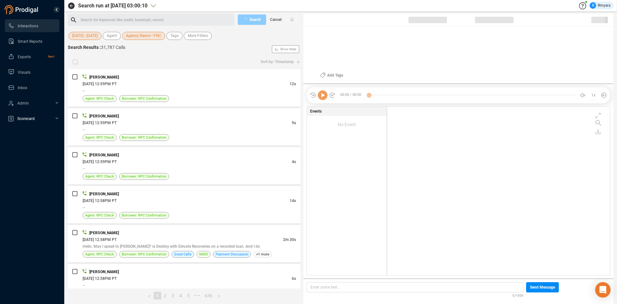
scroll to position [166, 219]
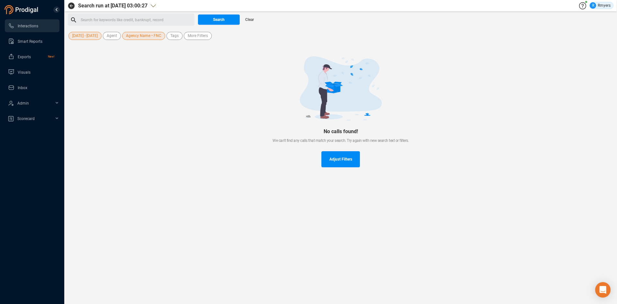
click at [137, 38] on span "Agency Name • FNC" at bounding box center [143, 36] width 35 height 8
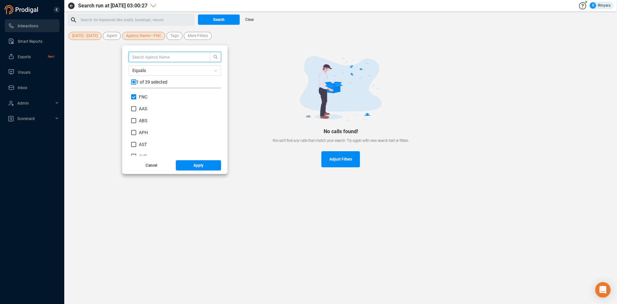
scroll to position [60, 87]
click at [131, 94] on input "FNC" at bounding box center [133, 96] width 5 height 5
checkbox input "false"
click at [137, 150] on label "LMM" at bounding box center [141, 153] width 21 height 7
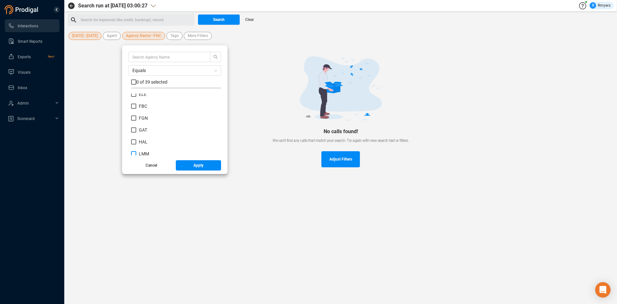
click at [136, 151] on input "LMM" at bounding box center [133, 153] width 5 height 5
checkbox input "true"
click at [184, 166] on button "Apply" at bounding box center [199, 165] width 46 height 10
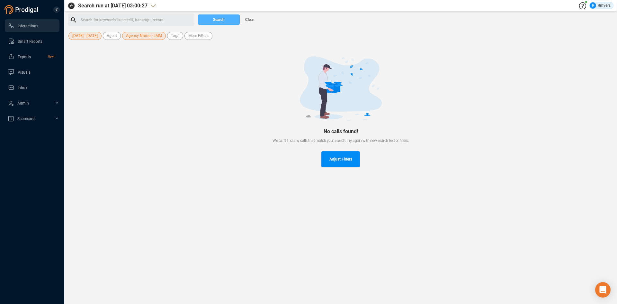
click at [218, 21] on span "Search" at bounding box center [219, 19] width 12 height 10
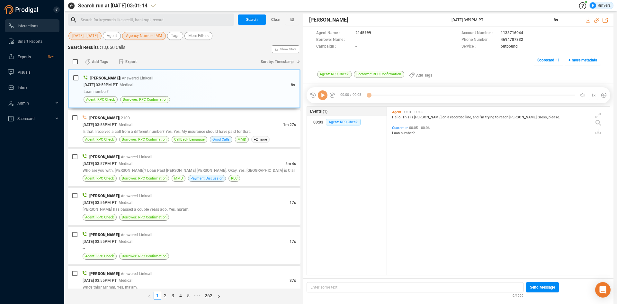
scroll to position [166, 219]
drag, startPoint x: 146, startPoint y: 33, endPoint x: 148, endPoint y: 38, distance: 5.4
click at [146, 33] on span "Agency Name • LMM" at bounding box center [144, 36] width 36 height 8
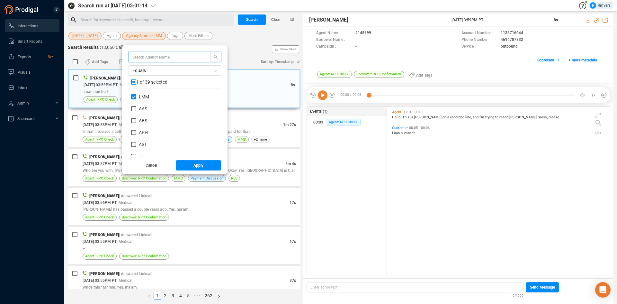
scroll to position [60, 87]
click at [133, 94] on input "LMM" at bounding box center [133, 96] width 5 height 5
checkbox input "false"
click at [141, 114] on span "NRA" at bounding box center [143, 113] width 9 height 5
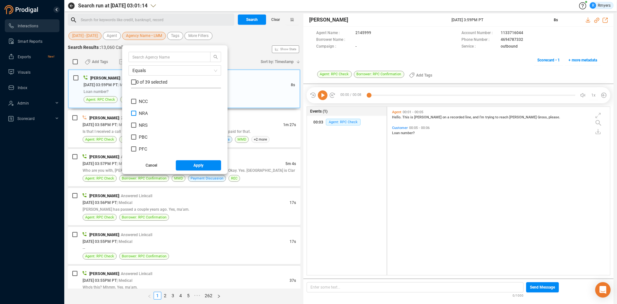
click at [136, 114] on input "NRA" at bounding box center [133, 113] width 5 height 5
checkbox input "true"
click at [190, 164] on button "Apply" at bounding box center [199, 165] width 46 height 10
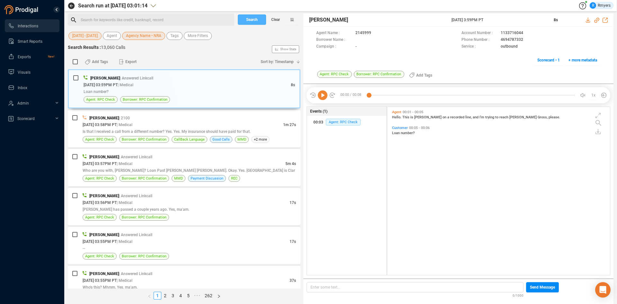
click at [244, 22] on button "Search" at bounding box center [252, 19] width 28 height 10
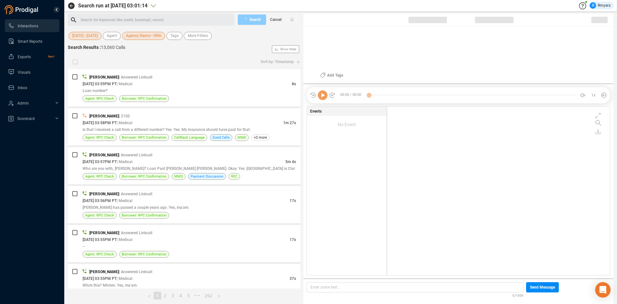
scroll to position [166, 219]
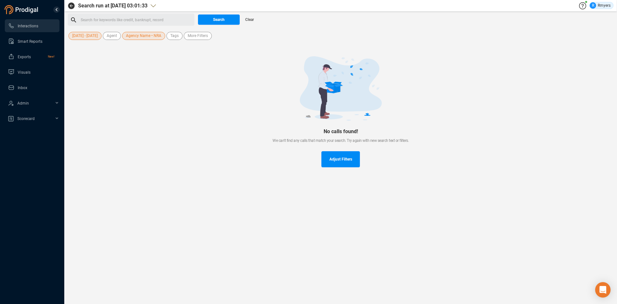
click at [150, 37] on span "Agency Name • NRA" at bounding box center [143, 36] width 35 height 8
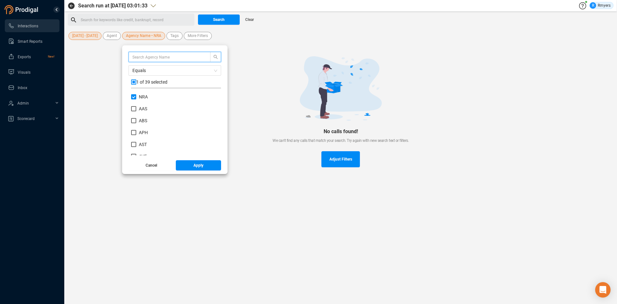
scroll to position [60, 87]
click at [131, 97] on input "NRA" at bounding box center [133, 96] width 5 height 5
checkbox input "false"
click at [144, 125] on span "NRS" at bounding box center [143, 124] width 9 height 5
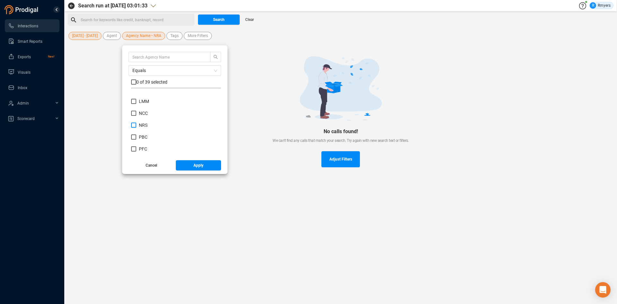
click at [136, 125] on input "NRS" at bounding box center [133, 124] width 5 height 5
checkbox input "true"
click at [186, 165] on button "Apply" at bounding box center [199, 165] width 46 height 10
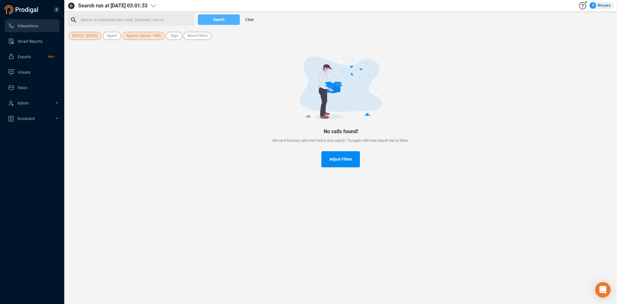
drag, startPoint x: 219, startPoint y: 20, endPoint x: 11, endPoint y: 149, distance: 245.1
click at [219, 21] on span "Search" at bounding box center [219, 19] width 12 height 10
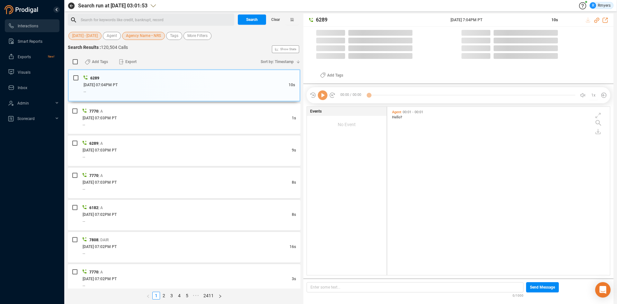
scroll to position [166, 219]
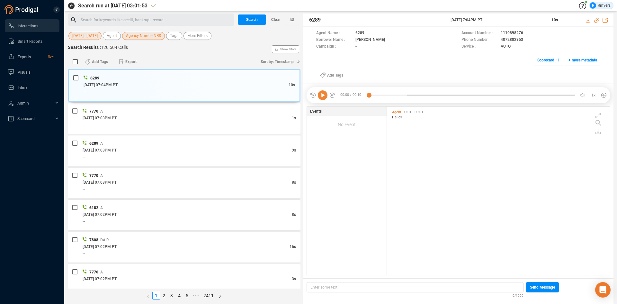
click at [136, 37] on span "Agency Name • NRS" at bounding box center [143, 36] width 35 height 8
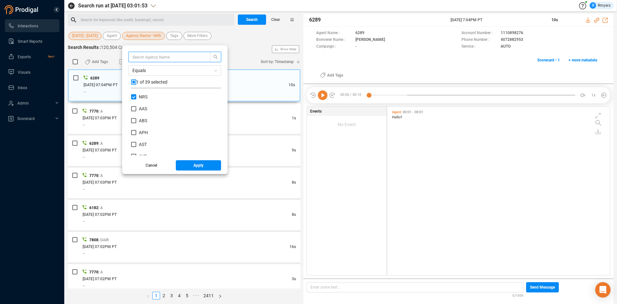
scroll to position [60, 87]
click at [131, 97] on input "NRS" at bounding box center [133, 96] width 5 height 5
checkbox input "false"
click at [142, 139] on span "PLG" at bounding box center [143, 140] width 9 height 5
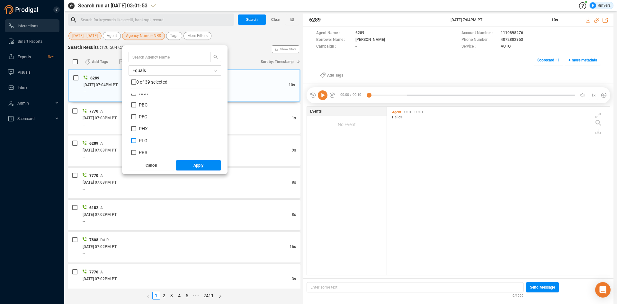
click at [136, 139] on input "PLG" at bounding box center [133, 140] width 5 height 5
checkbox input "true"
drag, startPoint x: 193, startPoint y: 166, endPoint x: 197, endPoint y: 158, distance: 8.5
click at [193, 165] on span "Apply" at bounding box center [198, 165] width 10 height 10
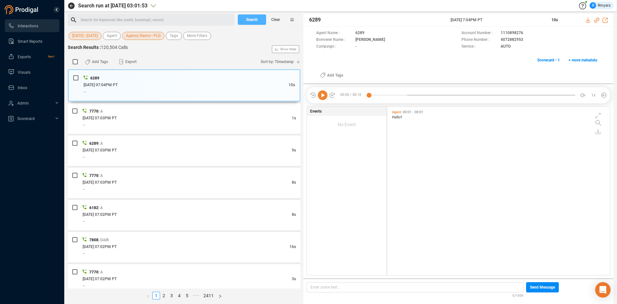
drag, startPoint x: 253, startPoint y: 19, endPoint x: 4, endPoint y: 153, distance: 282.8
click at [253, 20] on span "Search" at bounding box center [252, 19] width 12 height 10
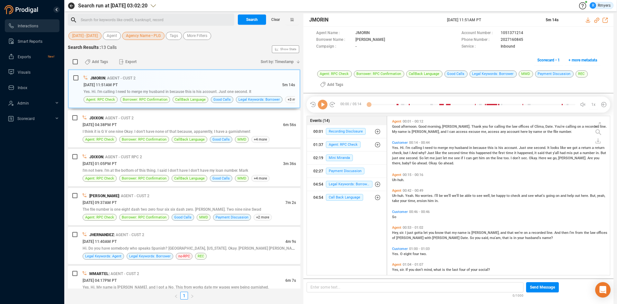
scroll to position [157, 219]
click at [133, 36] on span "Agency Name • PLG" at bounding box center [143, 36] width 35 height 8
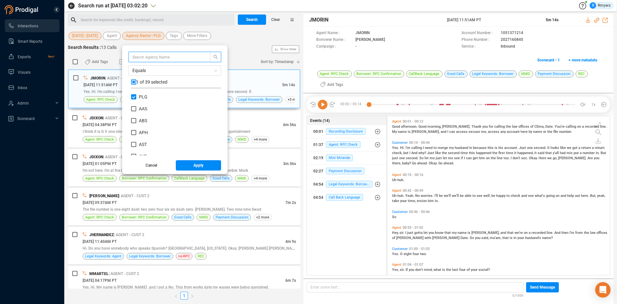
scroll to position [60, 87]
click at [132, 98] on input "PLG" at bounding box center [133, 96] width 5 height 5
checkbox input "false"
click at [141, 109] on span "RSI" at bounding box center [142, 111] width 7 height 5
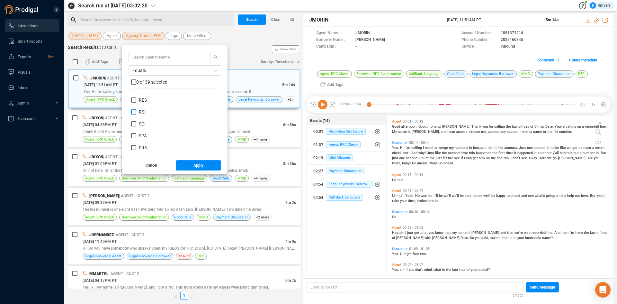
click at [136, 109] on input "RSI" at bounding box center [133, 111] width 5 height 5
checkbox input "true"
click at [186, 164] on button "Apply" at bounding box center [199, 165] width 46 height 10
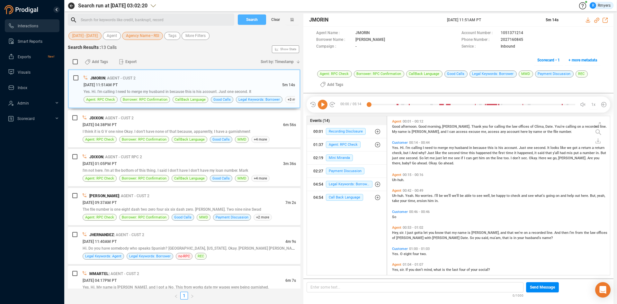
click at [243, 20] on button "Search" at bounding box center [252, 19] width 28 height 10
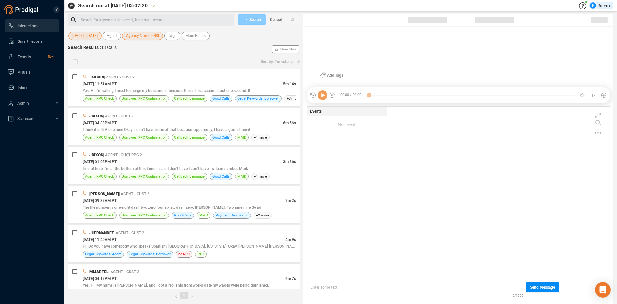
scroll to position [166, 219]
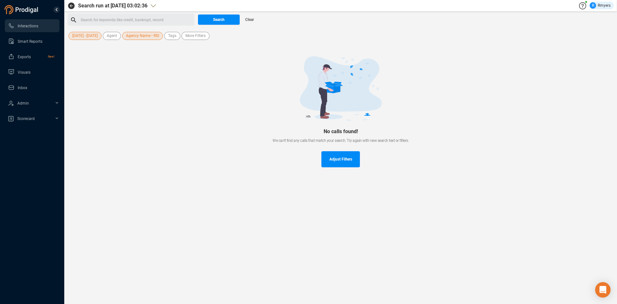
click at [138, 37] on span "Agency Name • RSI" at bounding box center [142, 36] width 33 height 8
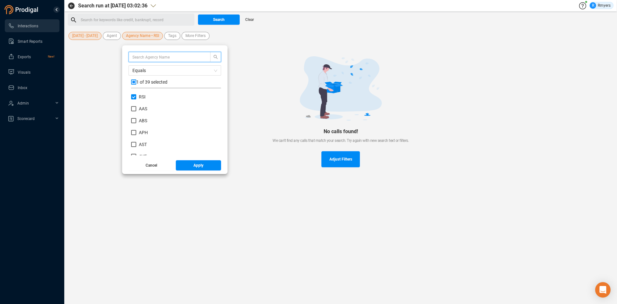
scroll to position [60, 87]
drag, startPoint x: 130, startPoint y: 96, endPoint x: 131, endPoint y: 102, distance: 5.9
click at [131, 96] on input "RSI" at bounding box center [133, 96] width 5 height 5
checkbox input "false"
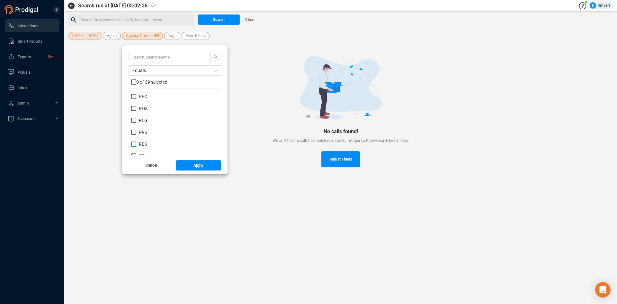
click at [140, 143] on span "RES" at bounding box center [143, 143] width 8 height 5
click at [136, 143] on input "RES" at bounding box center [133, 143] width 5 height 5
checkbox input "true"
click at [182, 167] on button "Apply" at bounding box center [199, 165] width 46 height 10
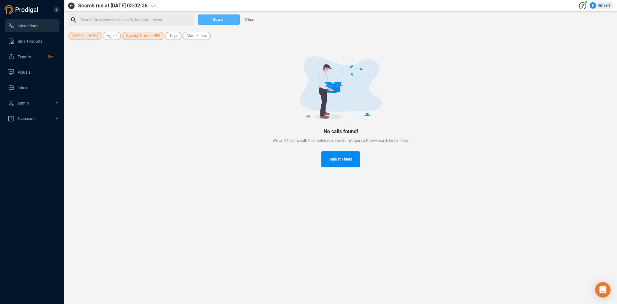
click at [218, 21] on span "Search" at bounding box center [219, 19] width 12 height 10
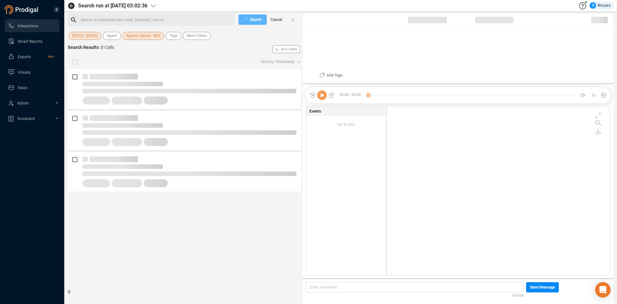
scroll to position [166, 220]
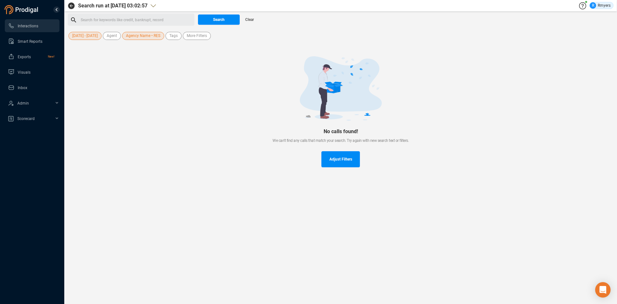
click at [138, 36] on span "Agency Name • RES" at bounding box center [143, 36] width 34 height 8
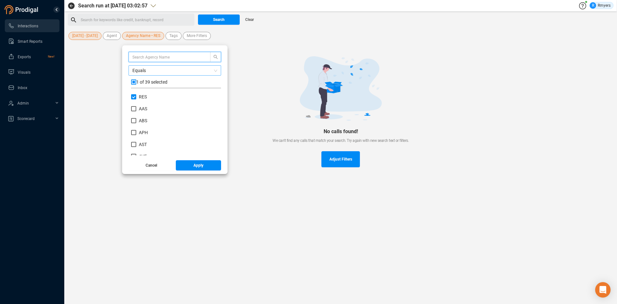
scroll to position [60, 87]
click at [134, 97] on input "RES" at bounding box center [133, 96] width 5 height 5
checkbox input "false"
click at [143, 129] on span "STE" at bounding box center [143, 127] width 8 height 5
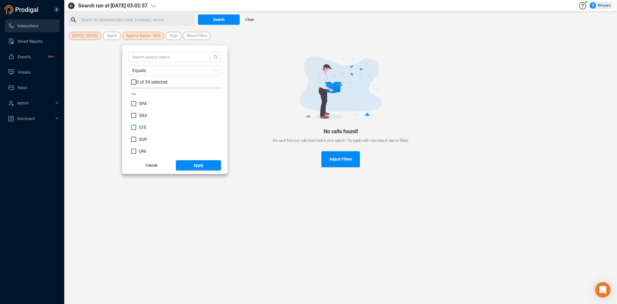
click at [136, 129] on input "STE" at bounding box center [133, 127] width 5 height 5
checkbox input "true"
click at [183, 168] on button "Apply" at bounding box center [199, 165] width 46 height 10
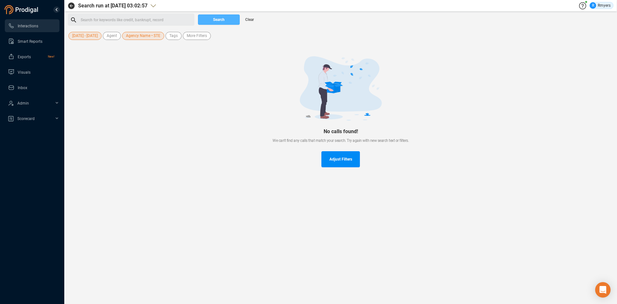
drag, startPoint x: 217, startPoint y: 18, endPoint x: 25, endPoint y: 109, distance: 212.4
click at [217, 19] on span "Search" at bounding box center [219, 19] width 12 height 10
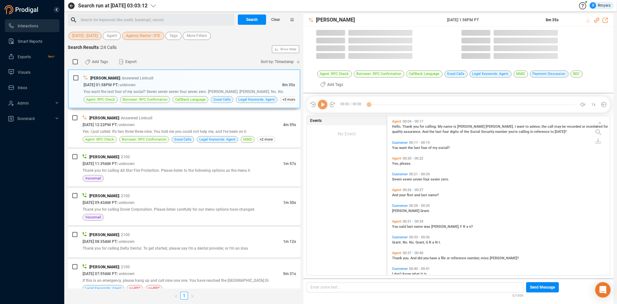
scroll to position [157, 219]
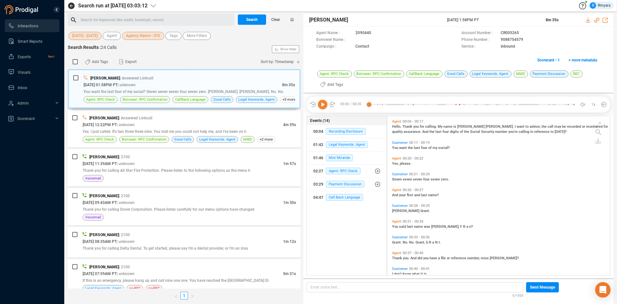
click at [146, 36] on span "Agency Name • STE" at bounding box center [143, 36] width 34 height 8
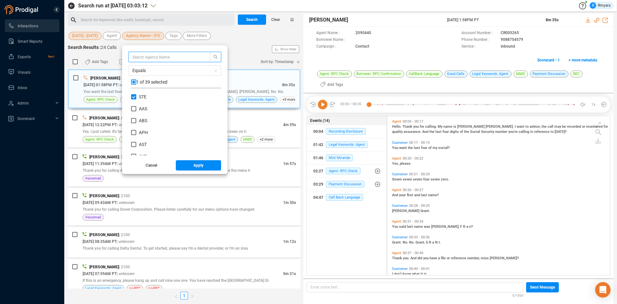
scroll to position [60, 87]
click at [132, 98] on input "STE" at bounding box center [133, 96] width 5 height 5
checkbox input "false"
drag, startPoint x: 137, startPoint y: 121, endPoint x: 152, endPoint y: 133, distance: 19.3
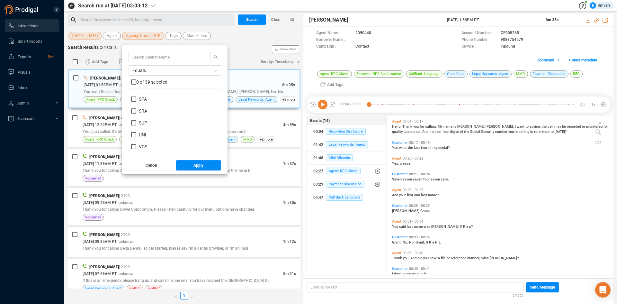
click at [138, 122] on span "SUP" at bounding box center [142, 122] width 13 height 5
click at [136, 122] on input "SUP" at bounding box center [133, 122] width 5 height 5
checkbox input "true"
drag, startPoint x: 197, startPoint y: 165, endPoint x: 197, endPoint y: 161, distance: 4.2
click at [197, 165] on span "Apply" at bounding box center [198, 165] width 10 height 10
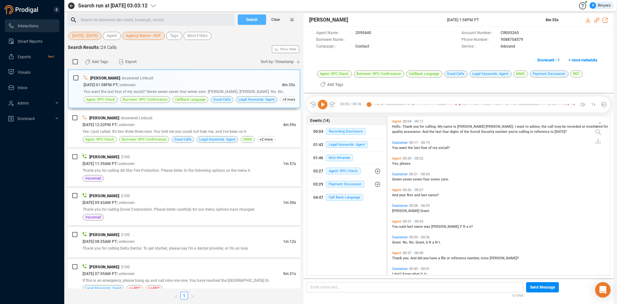
click at [244, 19] on button "Search" at bounding box center [252, 19] width 28 height 10
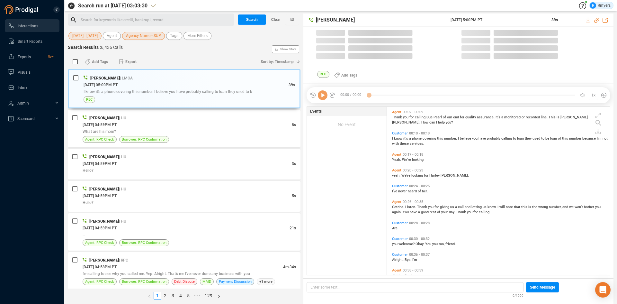
scroll to position [166, 219]
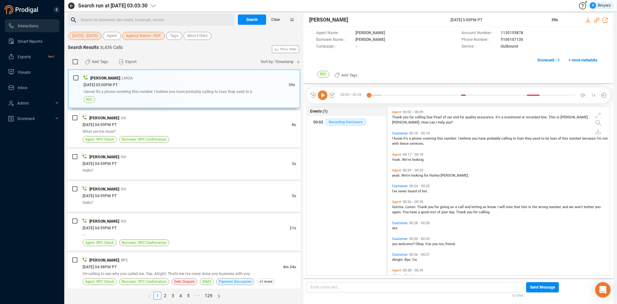
click at [153, 36] on span "Agency Name • SUP" at bounding box center [143, 36] width 35 height 8
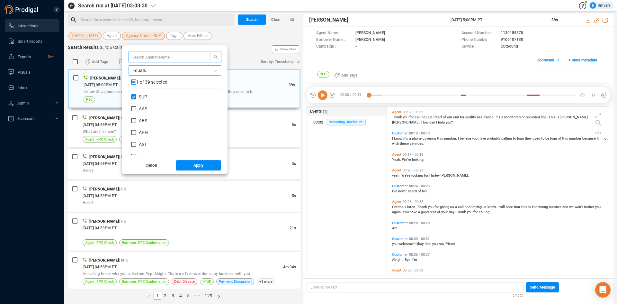
scroll to position [60, 87]
click at [134, 95] on input "SUP" at bounding box center [133, 96] width 5 height 5
checkbox input "false"
drag, startPoint x: 139, startPoint y: 101, endPoint x: 151, endPoint y: 113, distance: 17.1
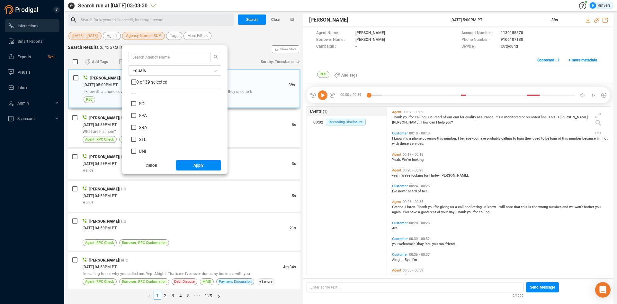
click at [140, 102] on label "SCI" at bounding box center [139, 103] width 17 height 7
click at [136, 102] on input "SCI" at bounding box center [133, 103] width 5 height 5
checkbox input "true"
click at [193, 164] on span "Apply" at bounding box center [198, 165] width 10 height 10
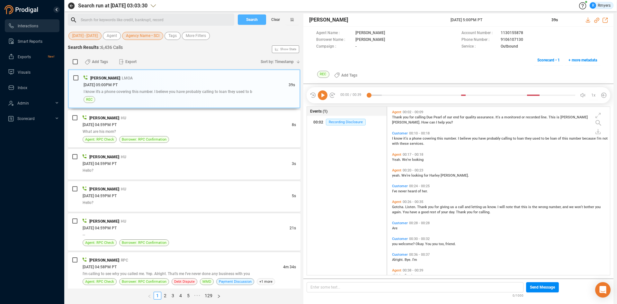
click at [252, 18] on span "Search" at bounding box center [252, 19] width 12 height 10
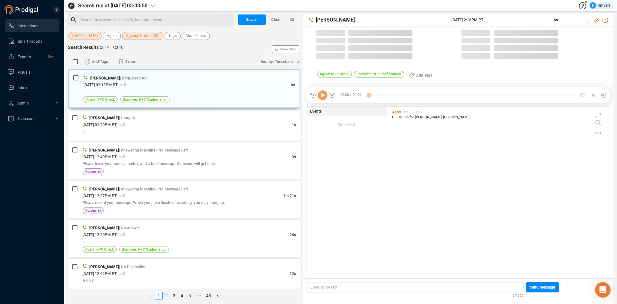
scroll to position [166, 219]
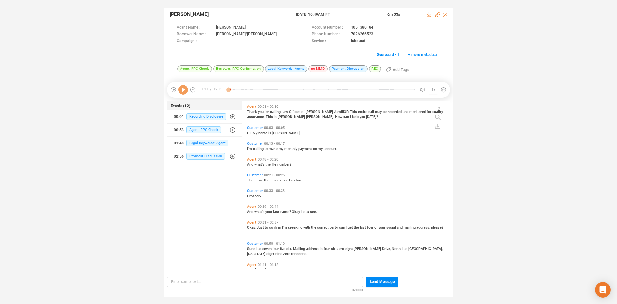
scroll to position [166, 204]
click at [181, 90] on icon at bounding box center [183, 90] width 10 height 10
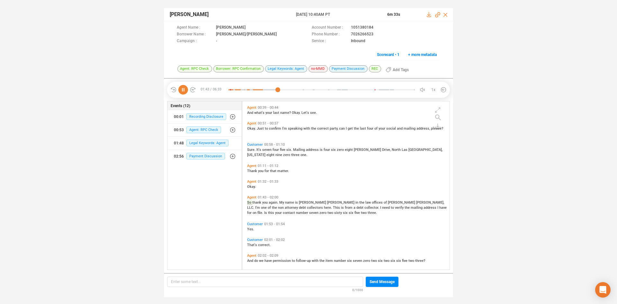
scroll to position [120, 0]
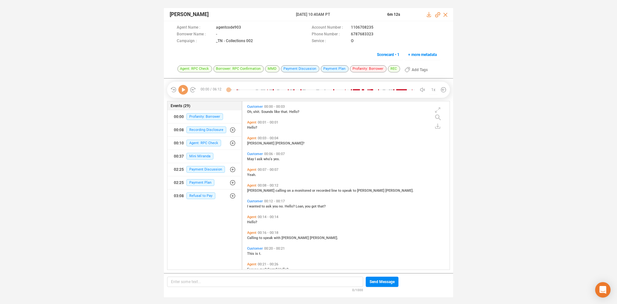
scroll to position [166, 204]
click at [183, 90] on icon at bounding box center [183, 90] width 10 height 10
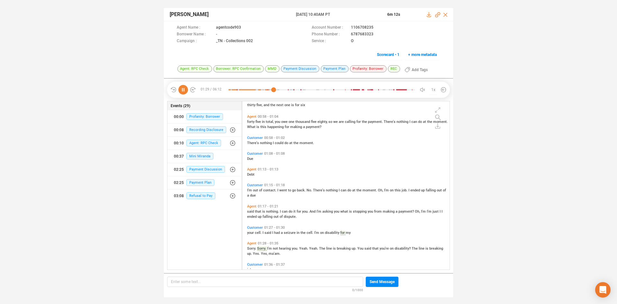
scroll to position [210, 0]
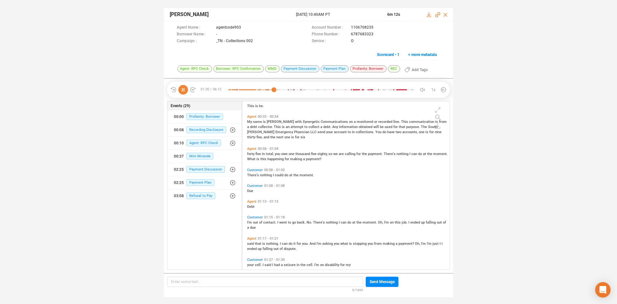
click at [185, 89] on icon at bounding box center [183, 90] width 10 height 10
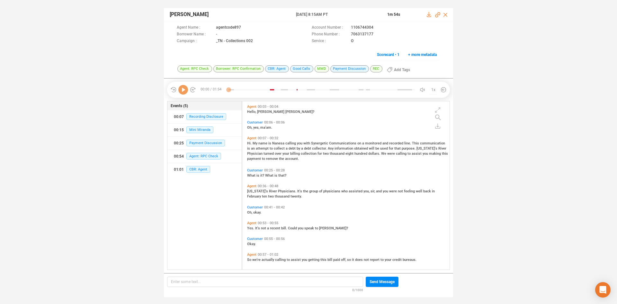
scroll to position [166, 204]
click at [188, 91] on div at bounding box center [183, 90] width 26 height 10
click at [180, 92] on icon at bounding box center [183, 90] width 10 height 10
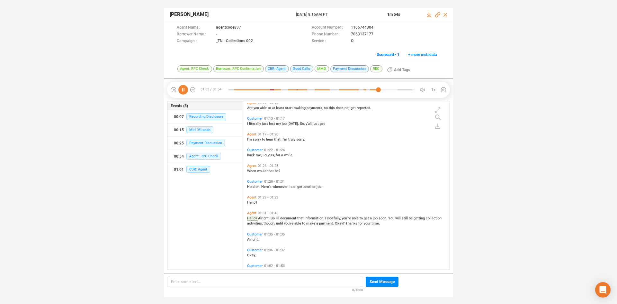
scroll to position [181, 0]
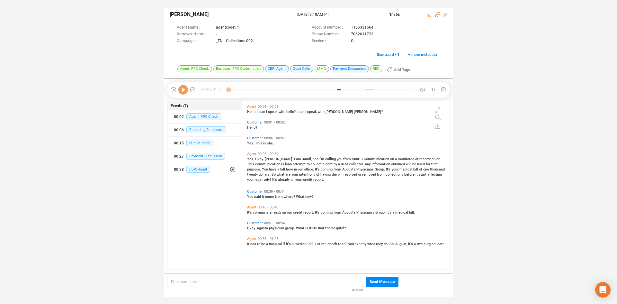
scroll to position [166, 204]
click at [184, 92] on icon at bounding box center [183, 90] width 10 height 10
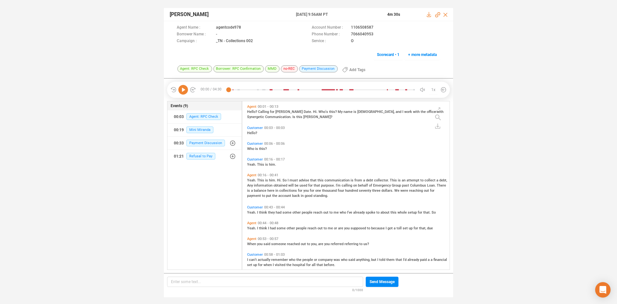
scroll to position [166, 204]
click at [184, 91] on icon at bounding box center [183, 90] width 10 height 10
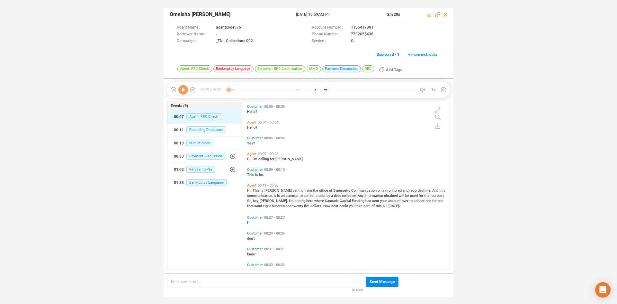
scroll to position [166, 204]
click at [184, 92] on icon at bounding box center [183, 90] width 10 height 10
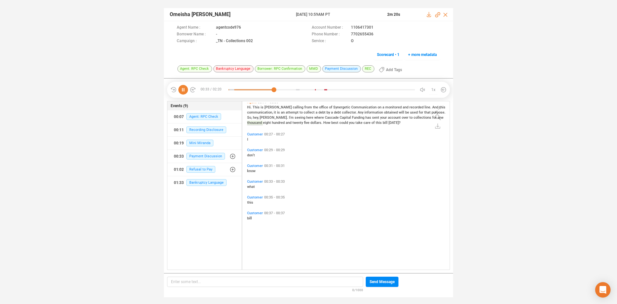
scroll to position [12, 0]
